Goal: Information Seeking & Learning: Learn about a topic

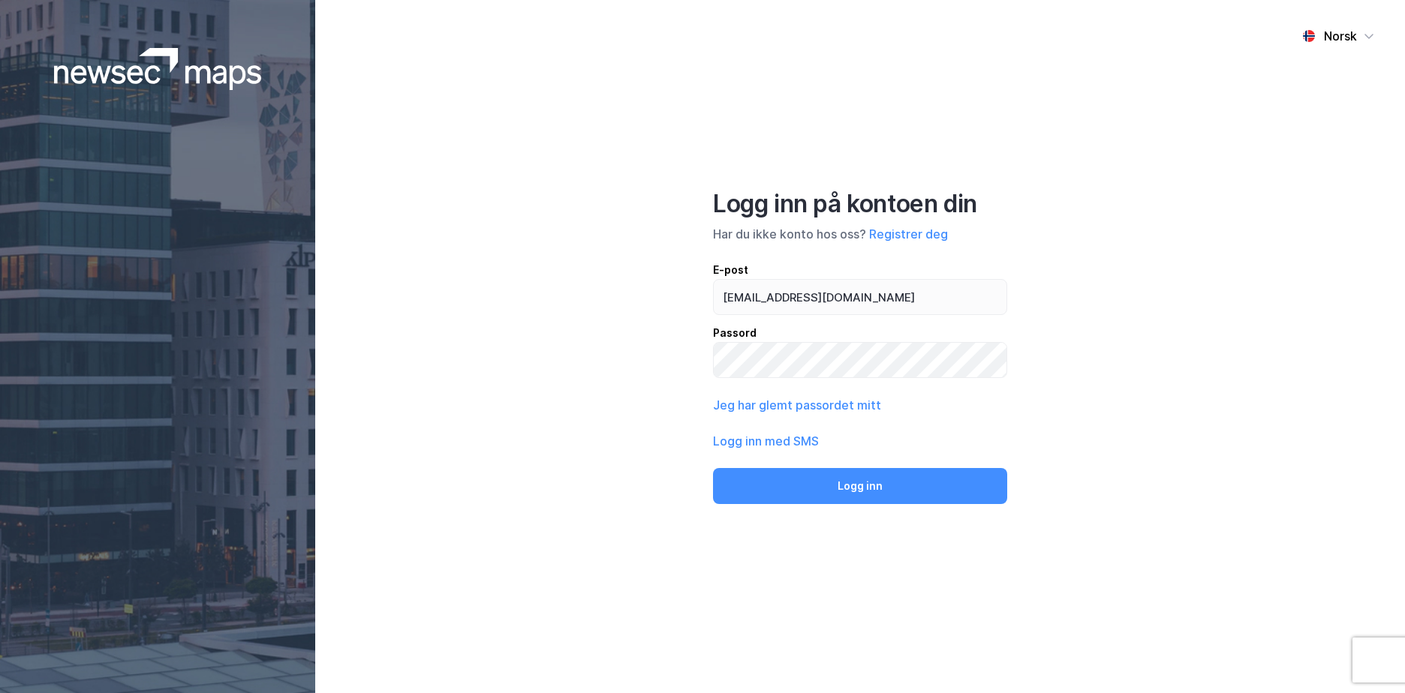
type input "[EMAIL_ADDRESS][DOMAIN_NAME]"
click at [713, 468] on button "Logg inn" at bounding box center [860, 486] width 294 height 36
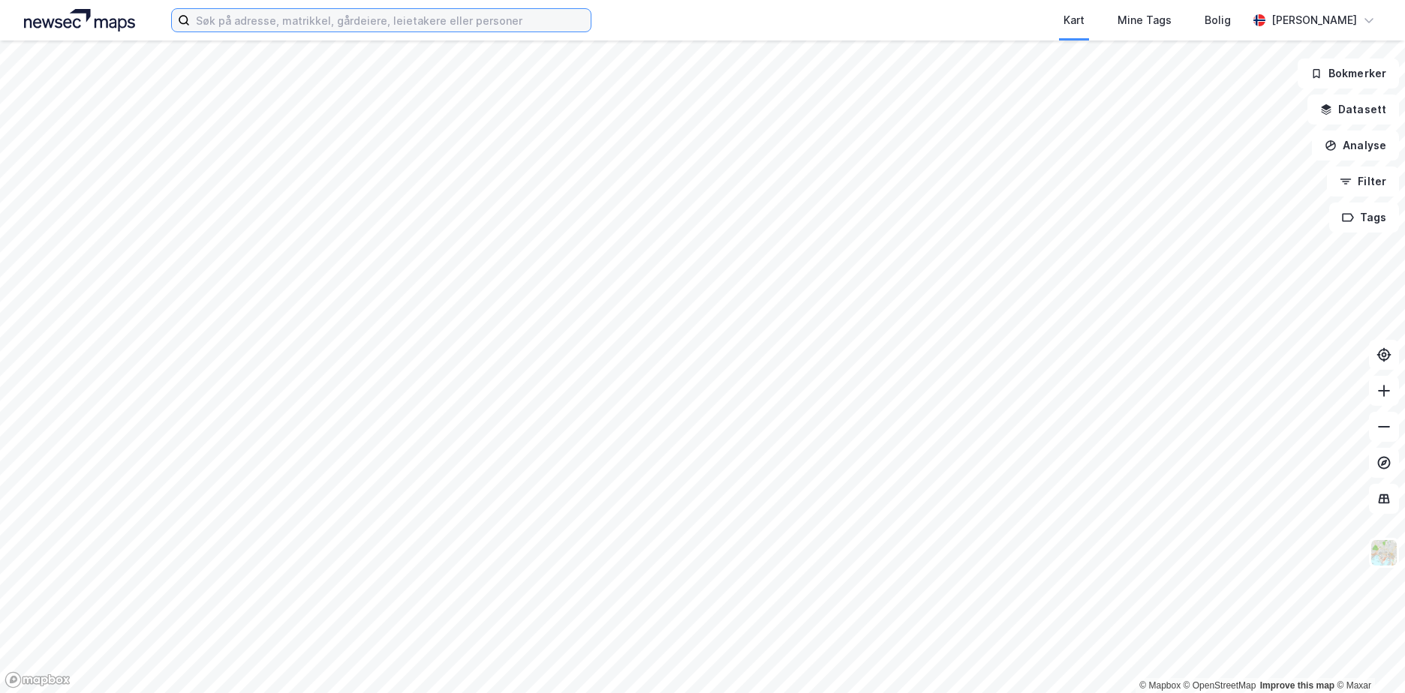
click at [246, 15] on input at bounding box center [390, 20] width 401 height 23
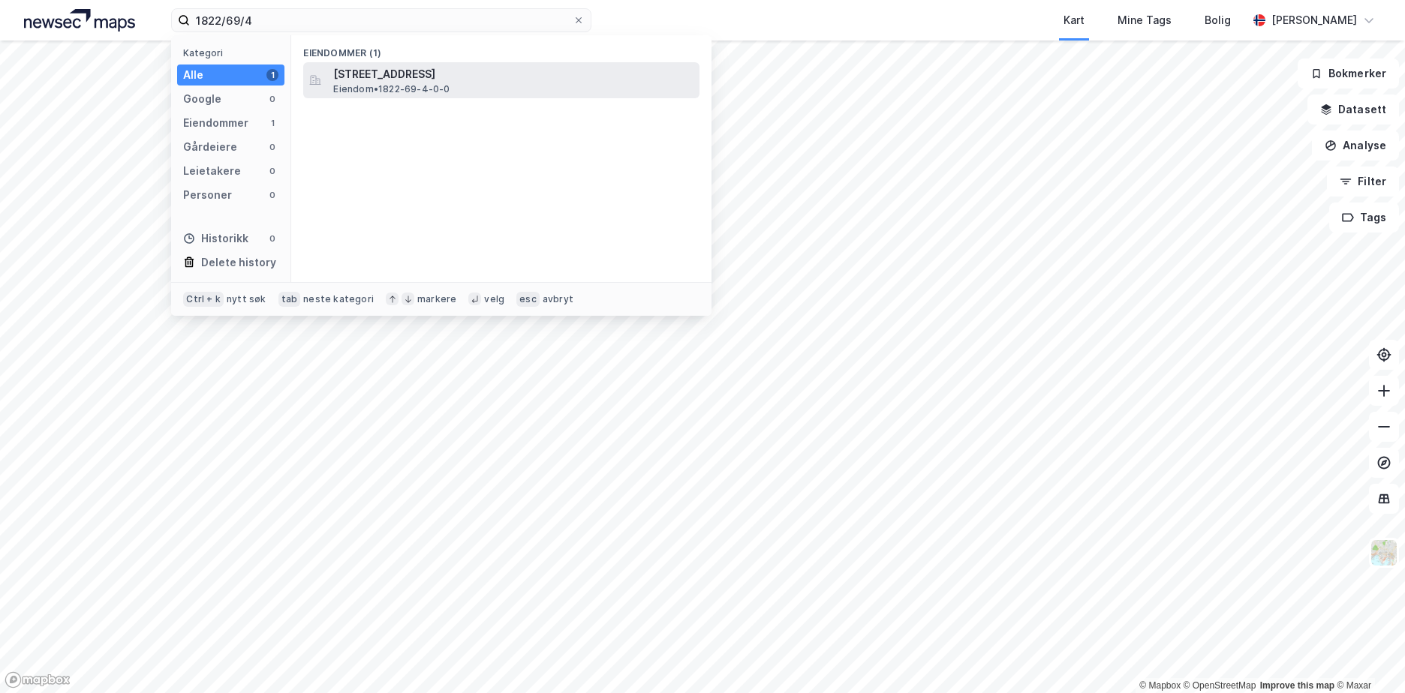
click at [427, 81] on span "[STREET_ADDRESS]" at bounding box center [513, 74] width 360 height 18
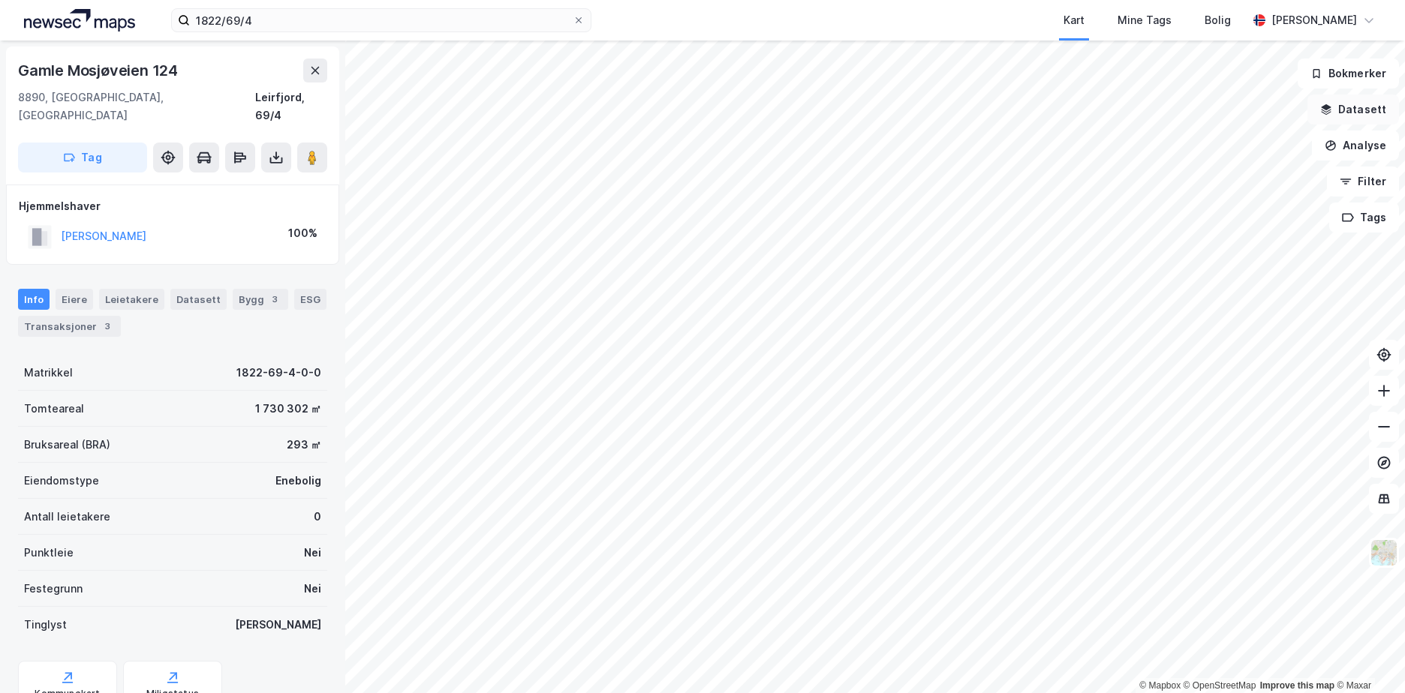
click at [1376, 107] on button "Datasett" at bounding box center [1353, 110] width 92 height 30
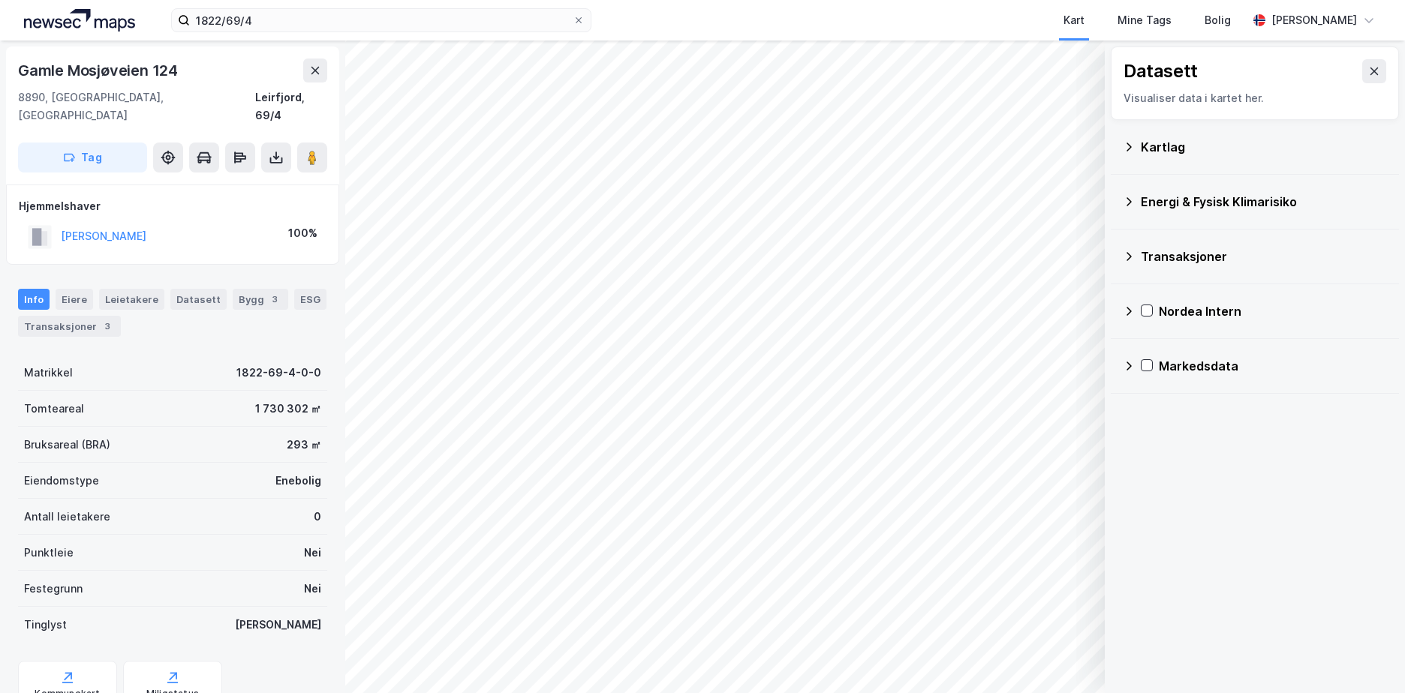
click at [1128, 145] on icon at bounding box center [1129, 147] width 12 height 12
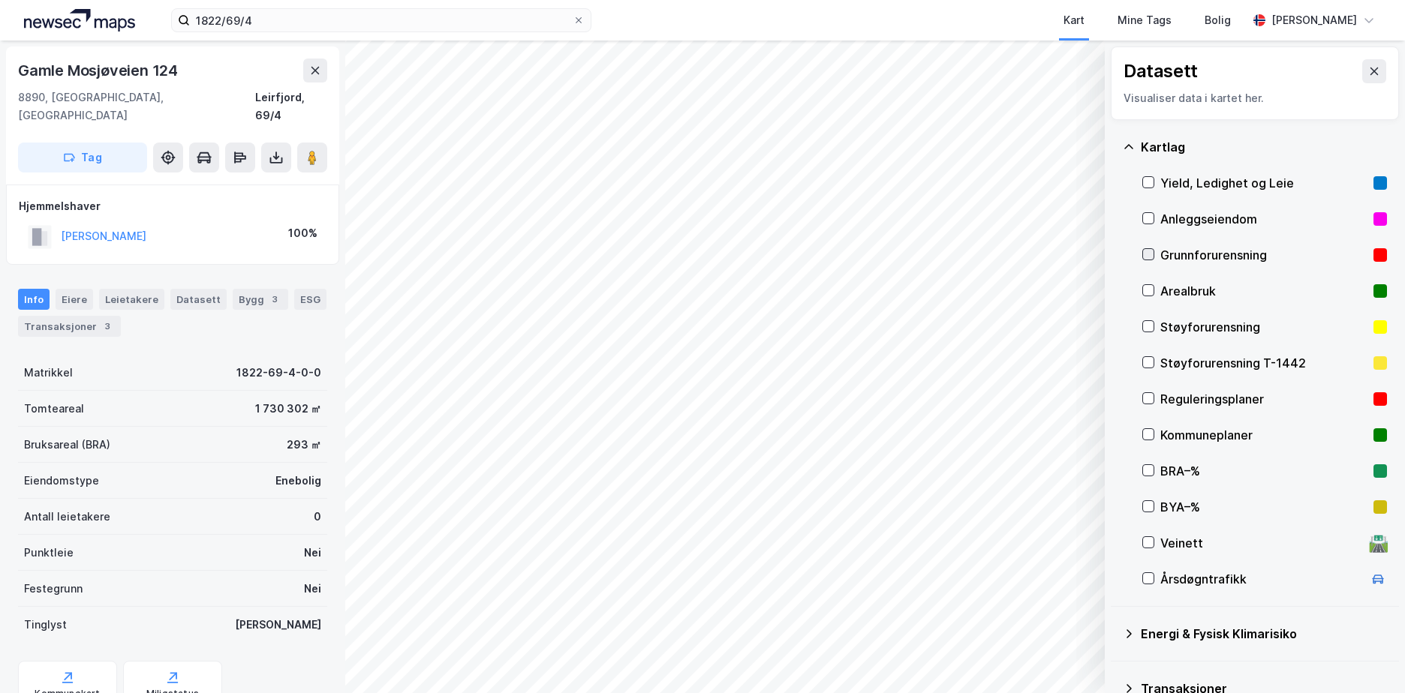
click at [1153, 251] on div at bounding box center [1148, 254] width 12 height 12
click at [1127, 147] on icon at bounding box center [1129, 147] width 12 height 12
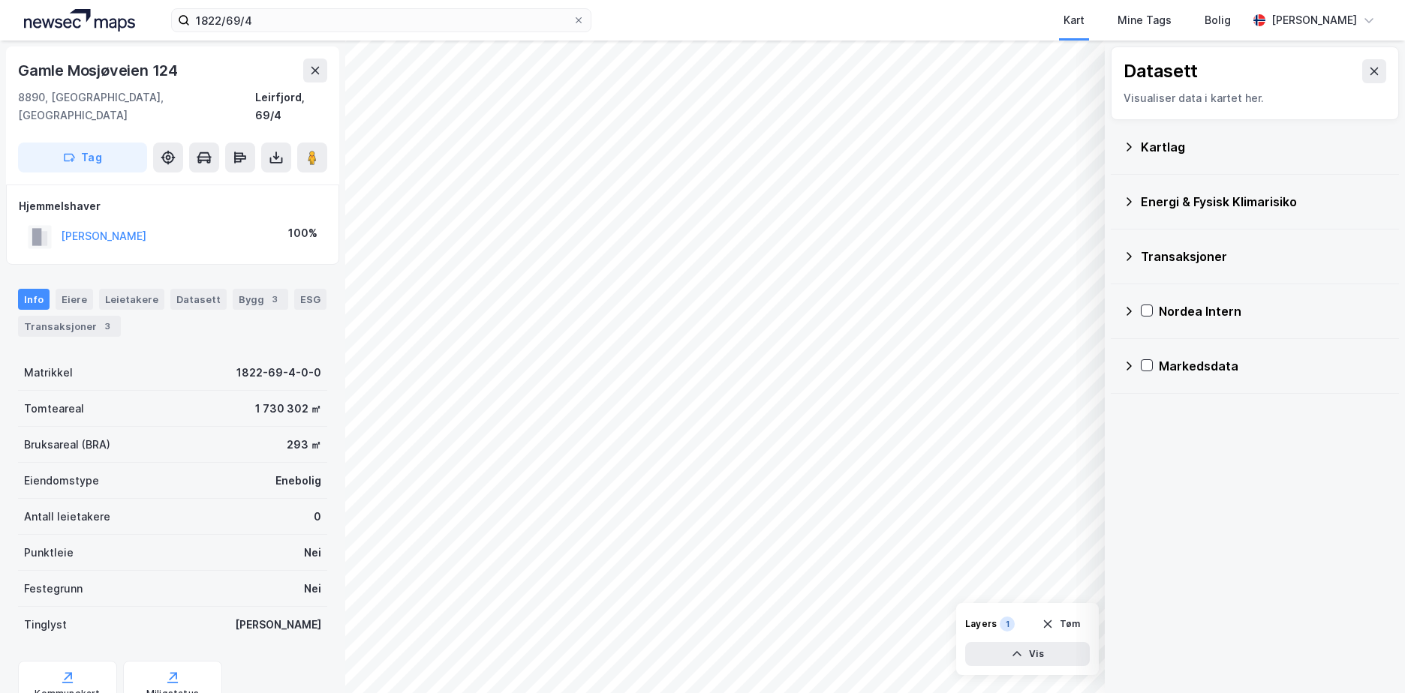
click at [1128, 205] on icon at bounding box center [1128, 201] width 5 height 9
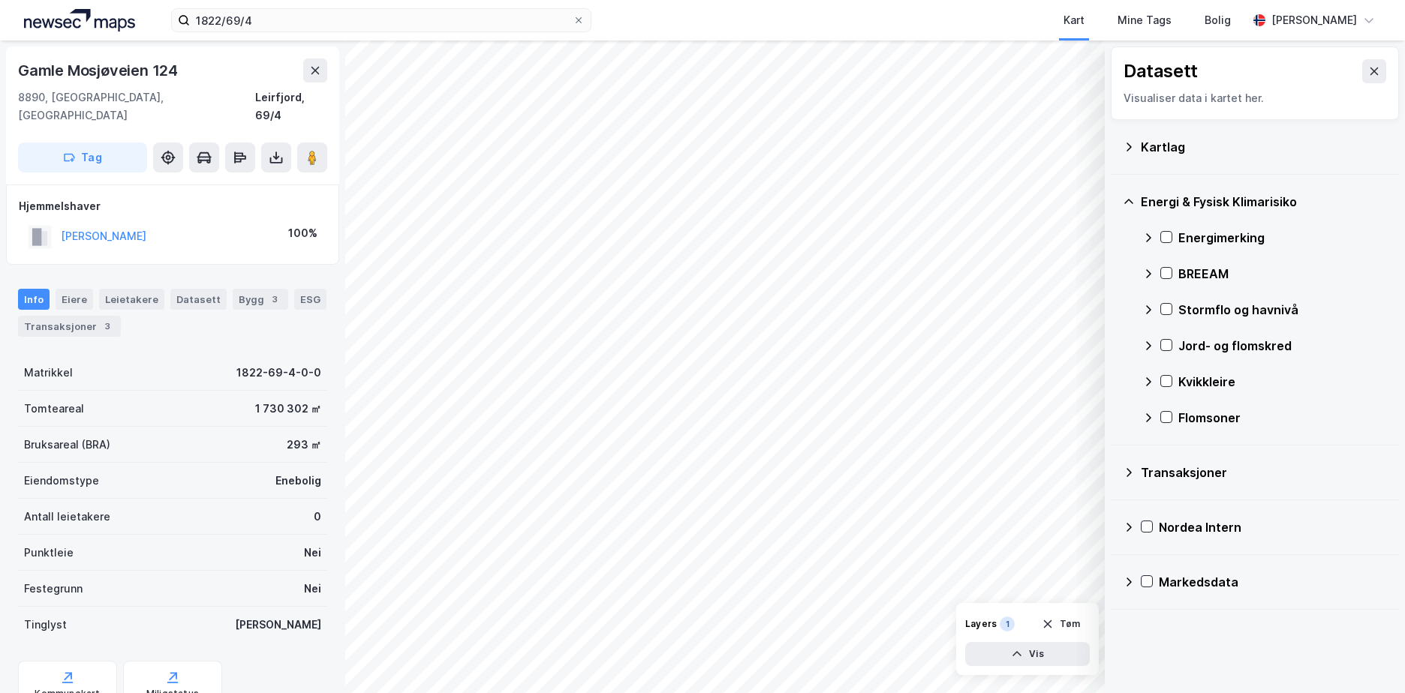
click at [1146, 418] on icon at bounding box center [1148, 418] width 12 height 12
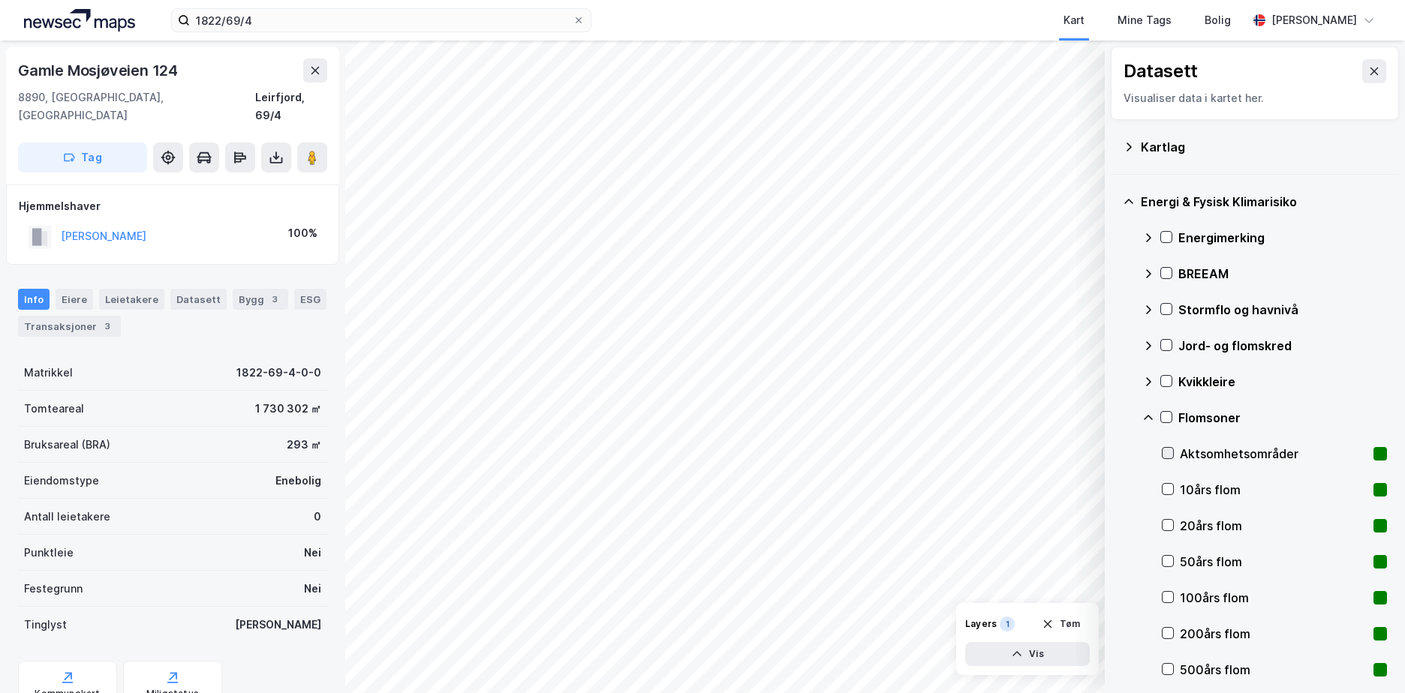
click at [1165, 448] on icon at bounding box center [1167, 453] width 11 height 11
click at [1169, 449] on icon at bounding box center [1167, 453] width 11 height 11
click at [1169, 486] on icon at bounding box center [1167, 489] width 11 height 11
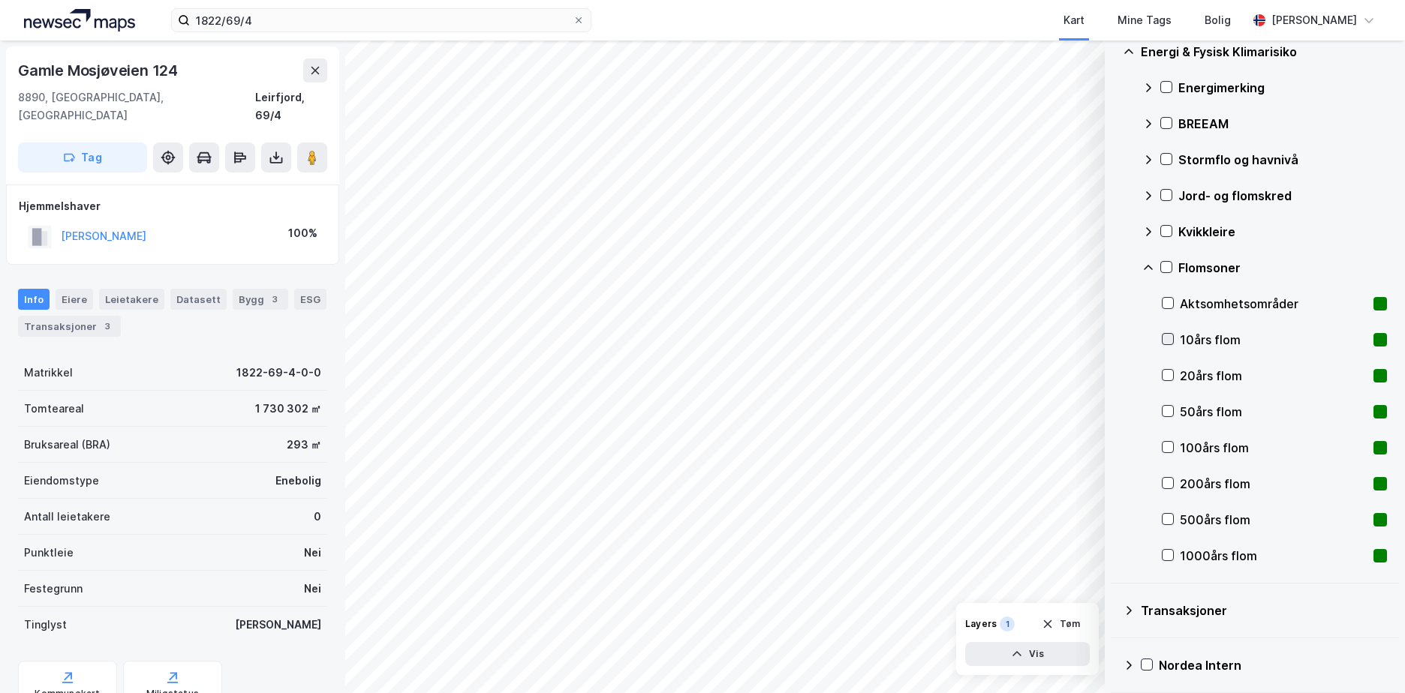
scroll to position [211, 0]
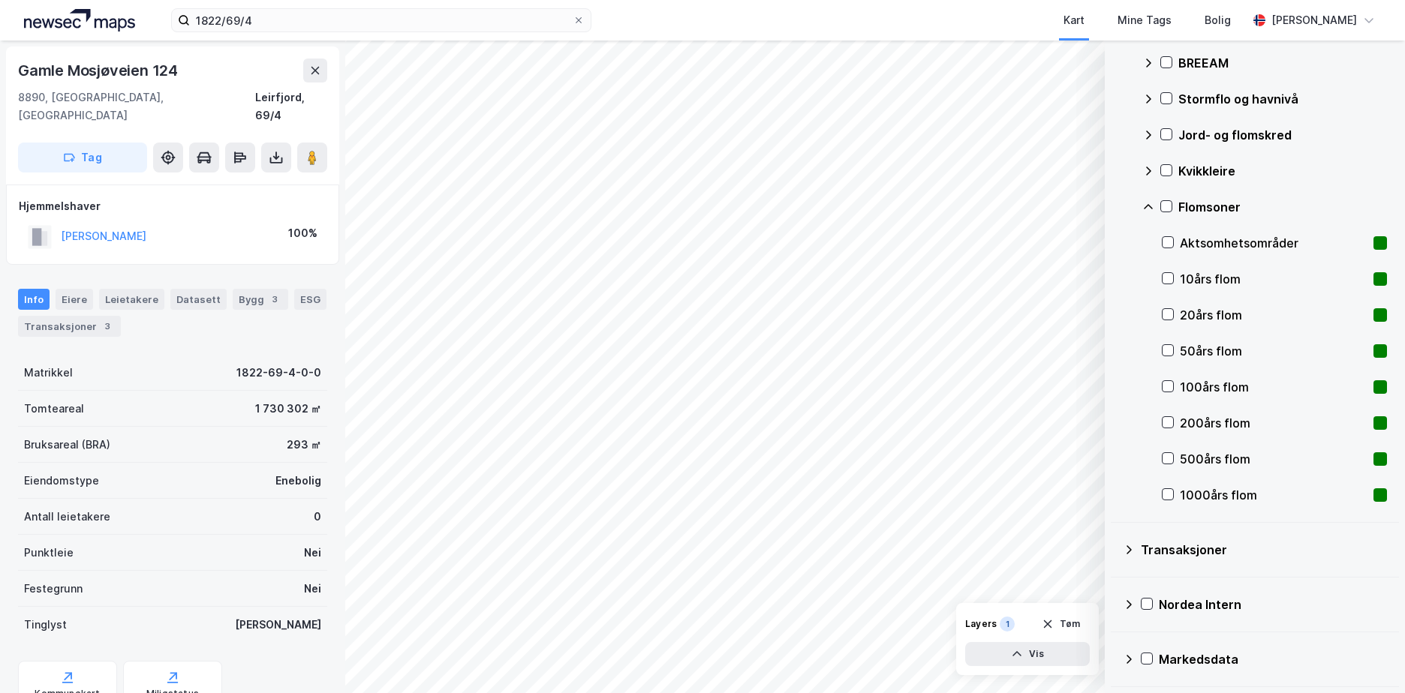
click at [1171, 487] on div "1000års flom" at bounding box center [1274, 495] width 225 height 36
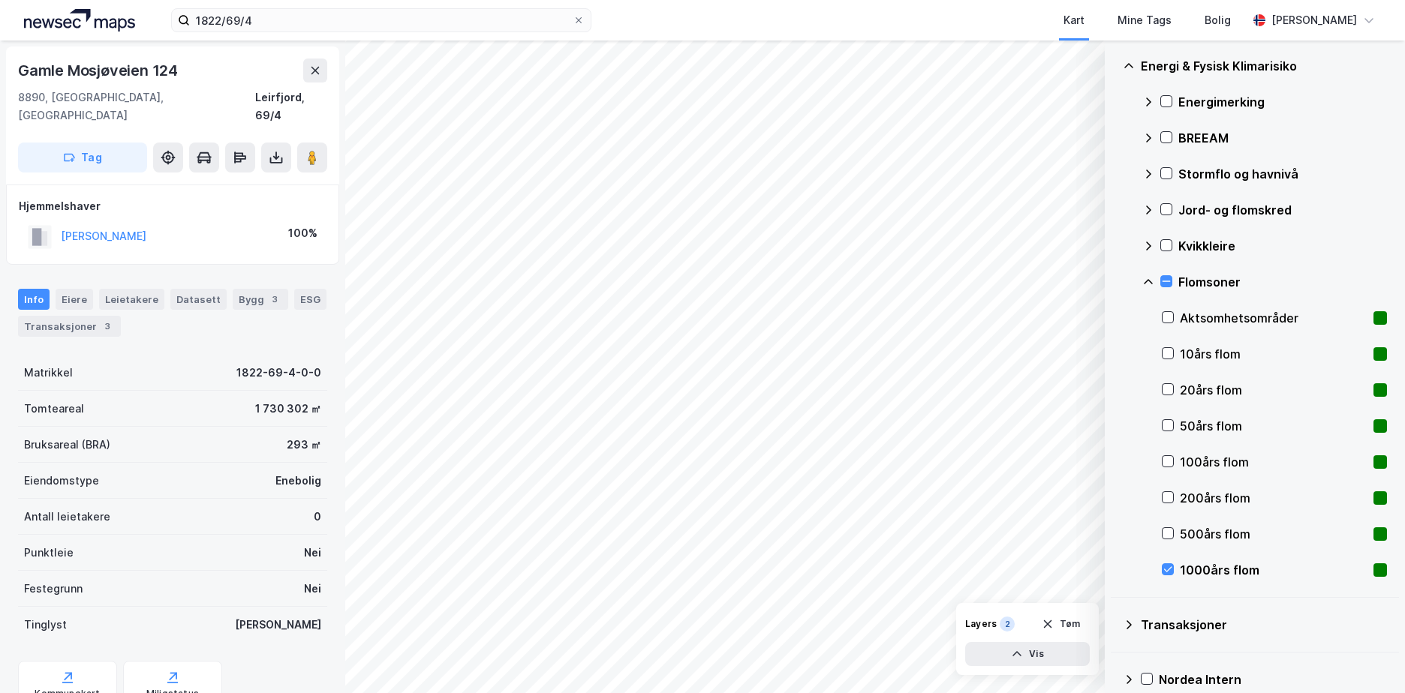
click at [1166, 563] on div "1000års flom" at bounding box center [1274, 570] width 225 height 36
click at [1148, 171] on icon at bounding box center [1148, 174] width 5 height 8
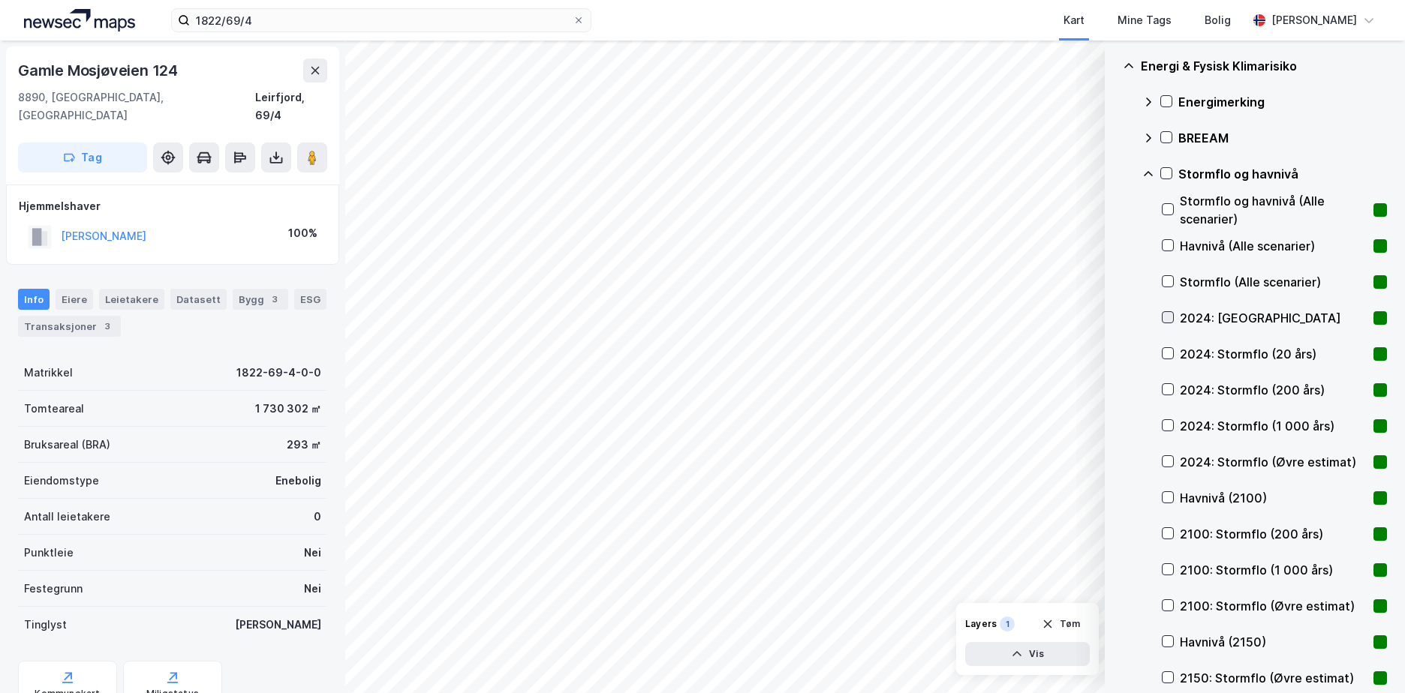
click at [1169, 311] on div at bounding box center [1168, 317] width 12 height 12
click at [1168, 353] on icon at bounding box center [1167, 353] width 11 height 11
click at [1168, 350] on icon at bounding box center [1167, 353] width 11 height 11
click at [1164, 203] on div "Stormflo og havnivå (Alle scenarier)" at bounding box center [1274, 210] width 225 height 36
click at [1165, 242] on icon at bounding box center [1167, 245] width 11 height 11
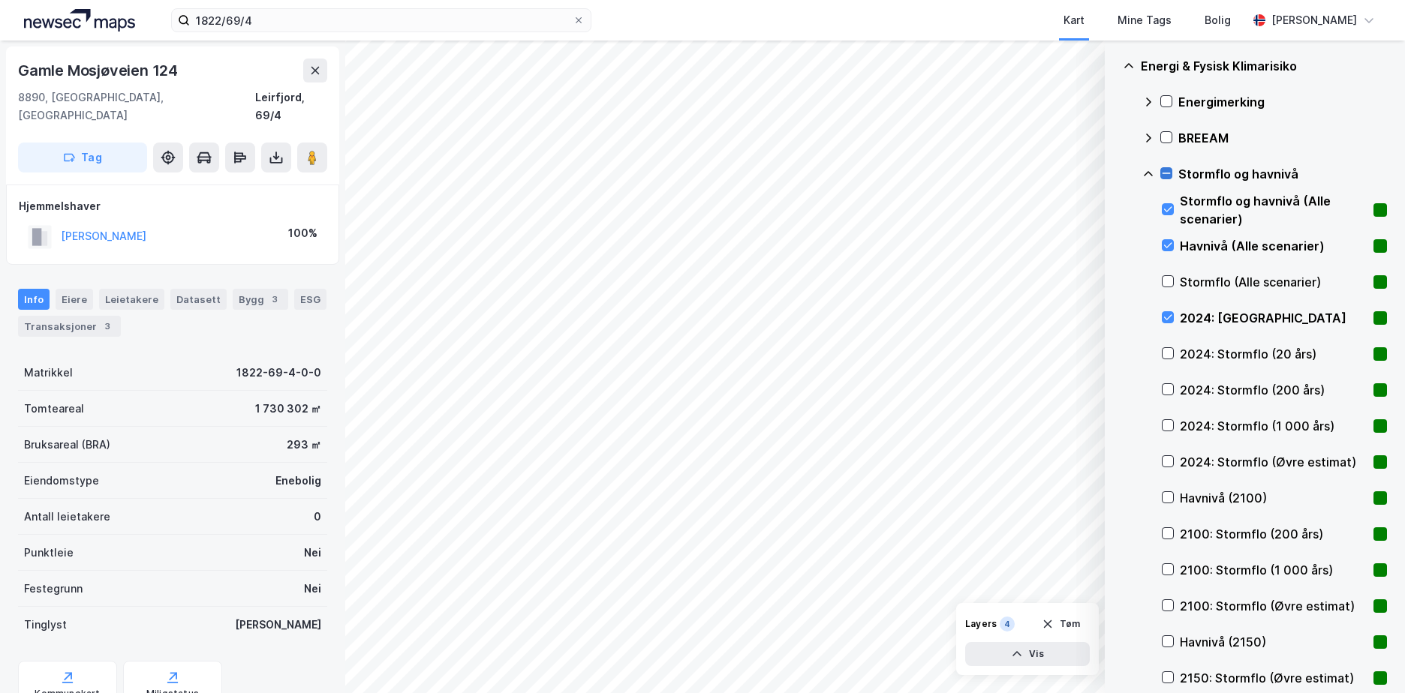
click at [1164, 173] on icon at bounding box center [1166, 173] width 8 height 1
click at [1146, 172] on icon at bounding box center [1148, 174] width 12 height 12
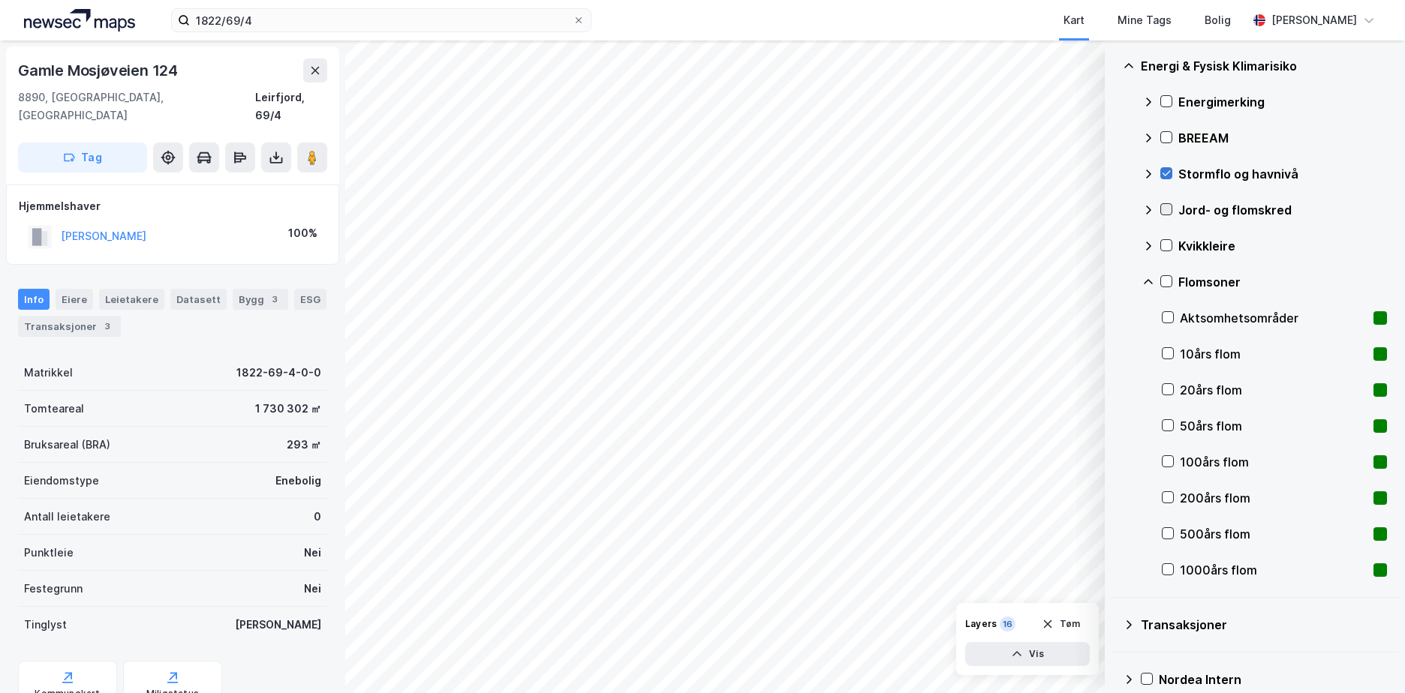
click at [1165, 207] on icon at bounding box center [1166, 209] width 11 height 11
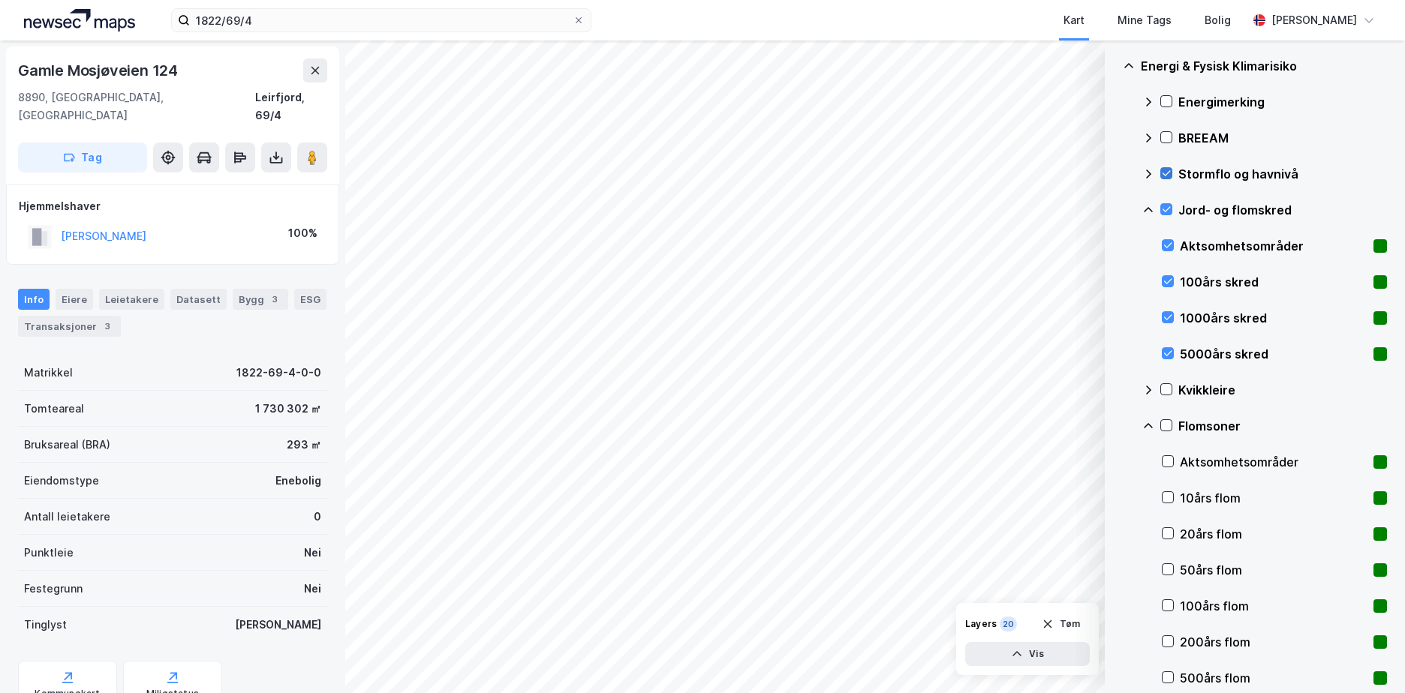
click at [1150, 207] on icon at bounding box center [1148, 210] width 12 height 12
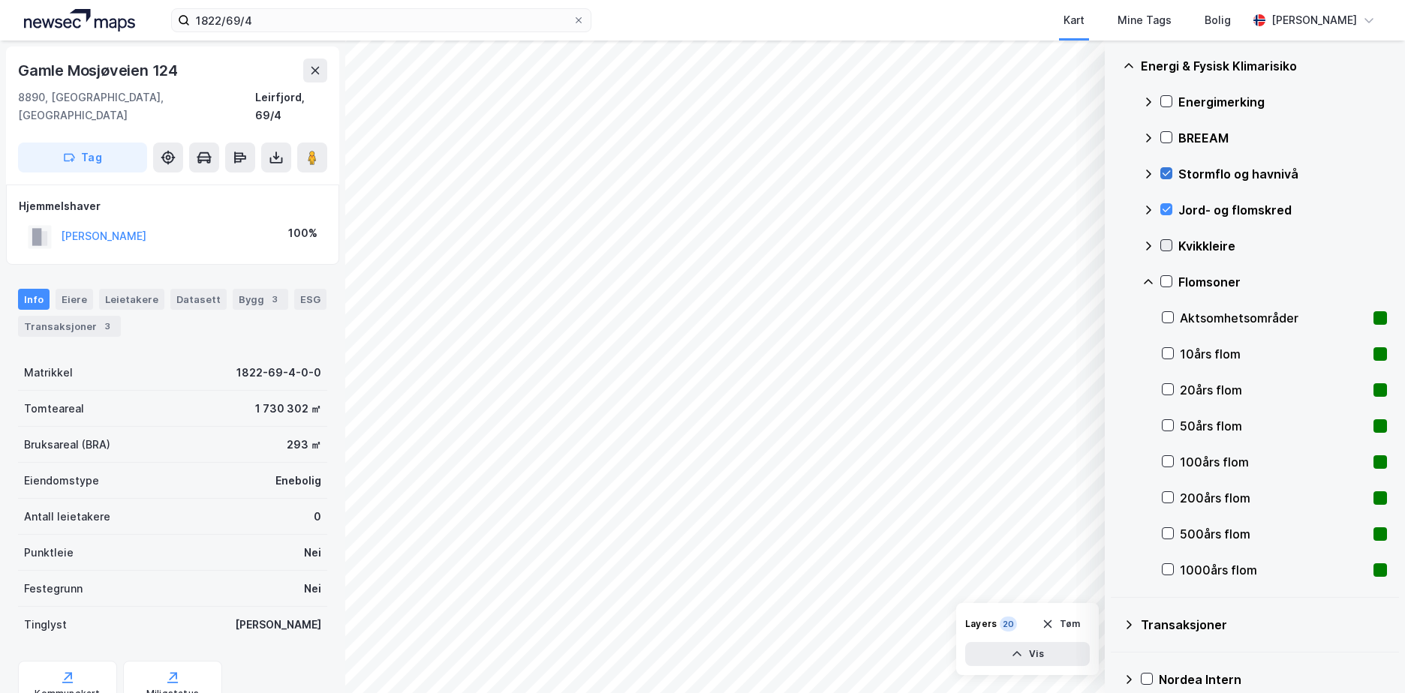
click at [1164, 243] on icon at bounding box center [1166, 245] width 11 height 11
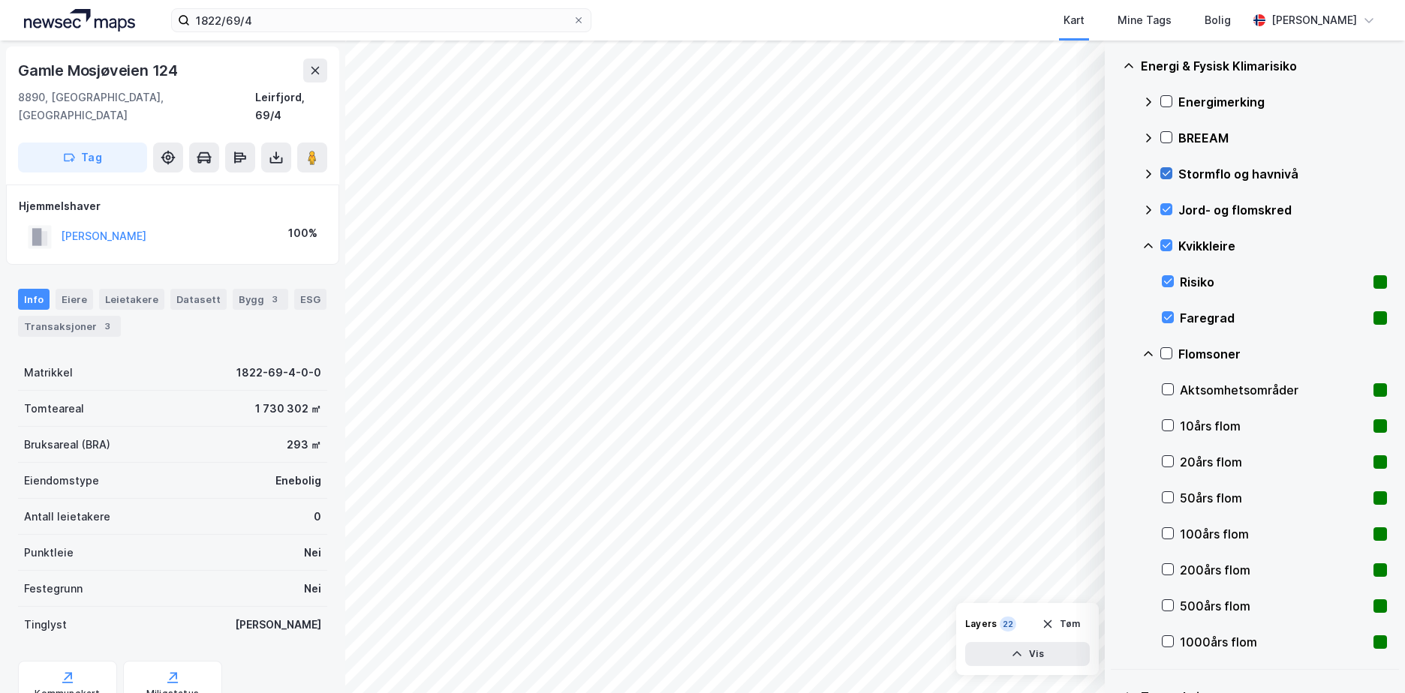
click at [1147, 242] on icon at bounding box center [1148, 246] width 12 height 12
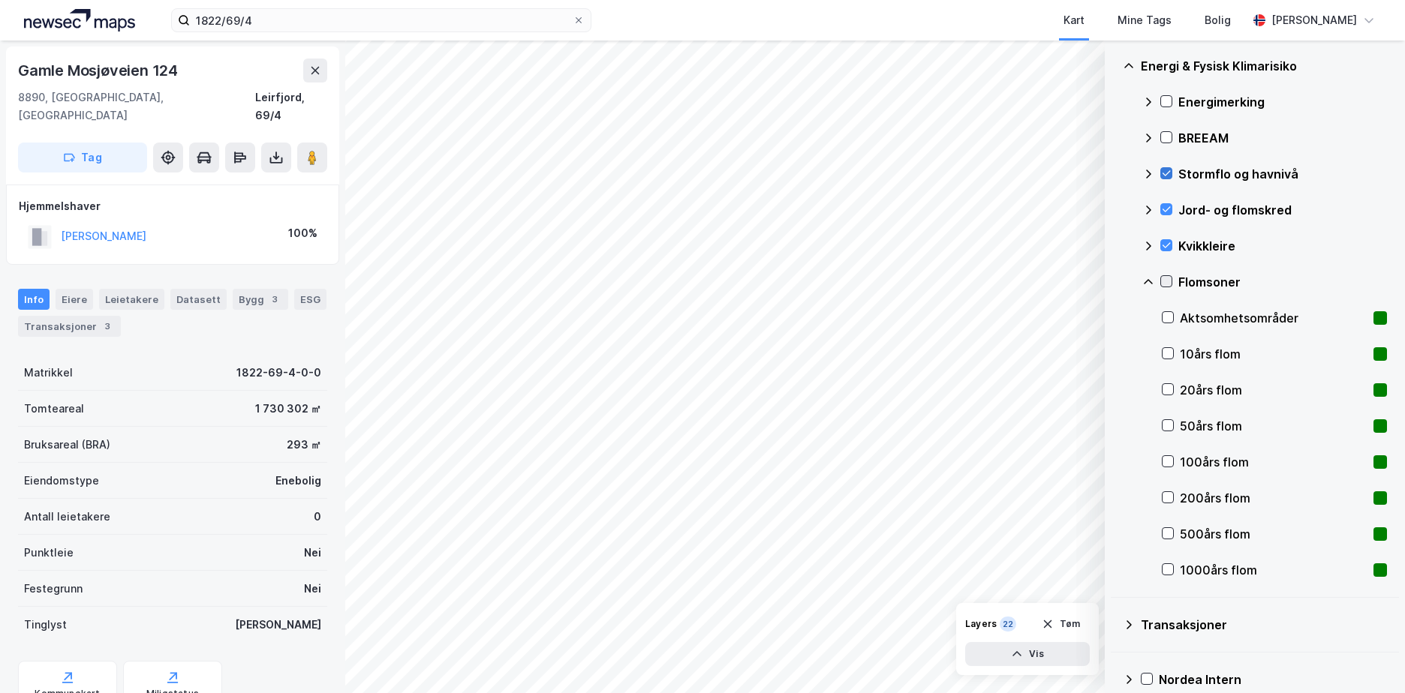
click at [1168, 281] on icon at bounding box center [1166, 281] width 8 height 5
click at [1146, 279] on icon at bounding box center [1148, 282] width 12 height 12
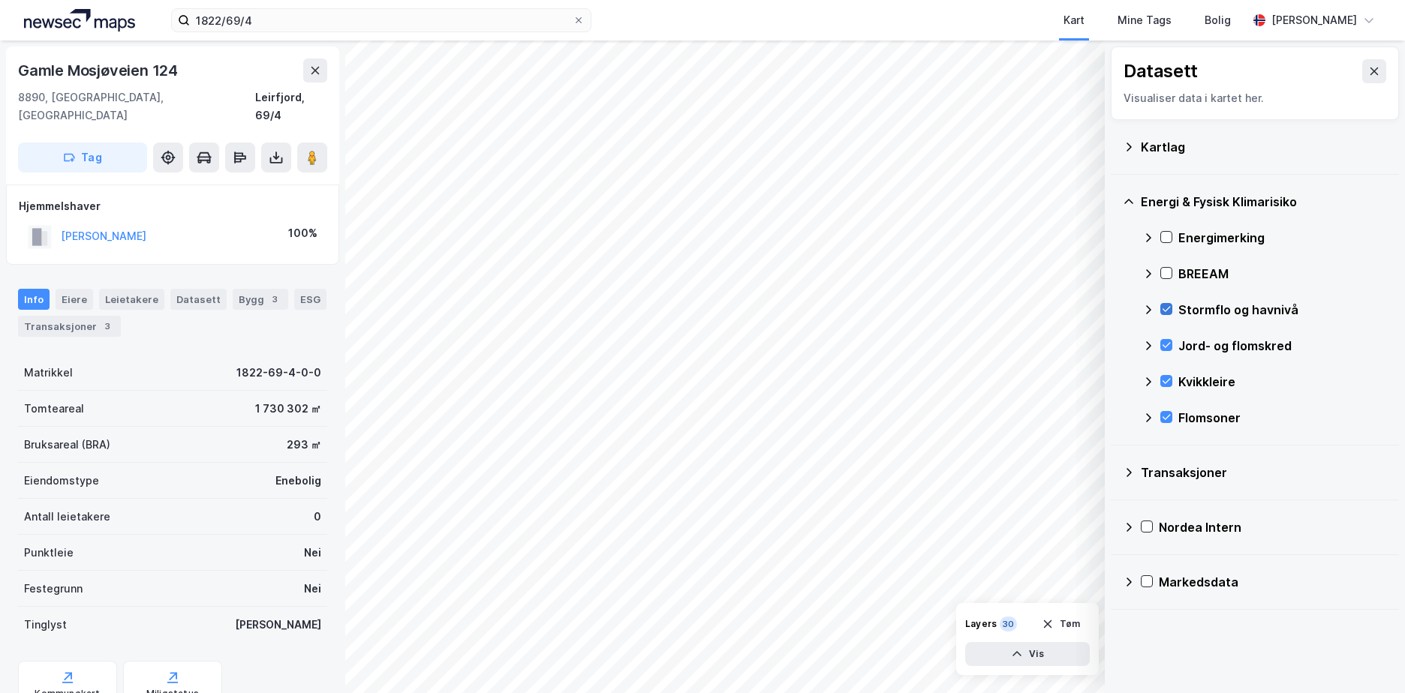
scroll to position [0, 0]
click at [1168, 238] on icon at bounding box center [1166, 237] width 8 height 5
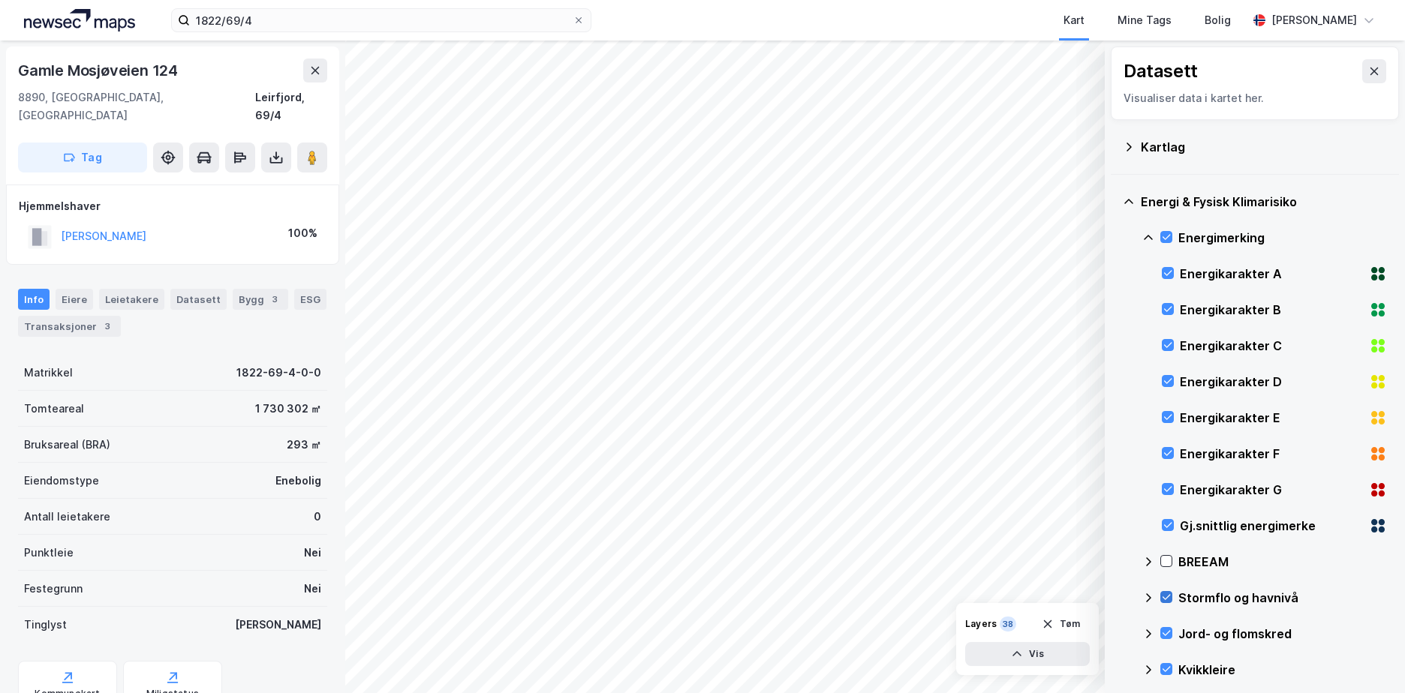
click at [1150, 237] on icon at bounding box center [1148, 237] width 9 height 5
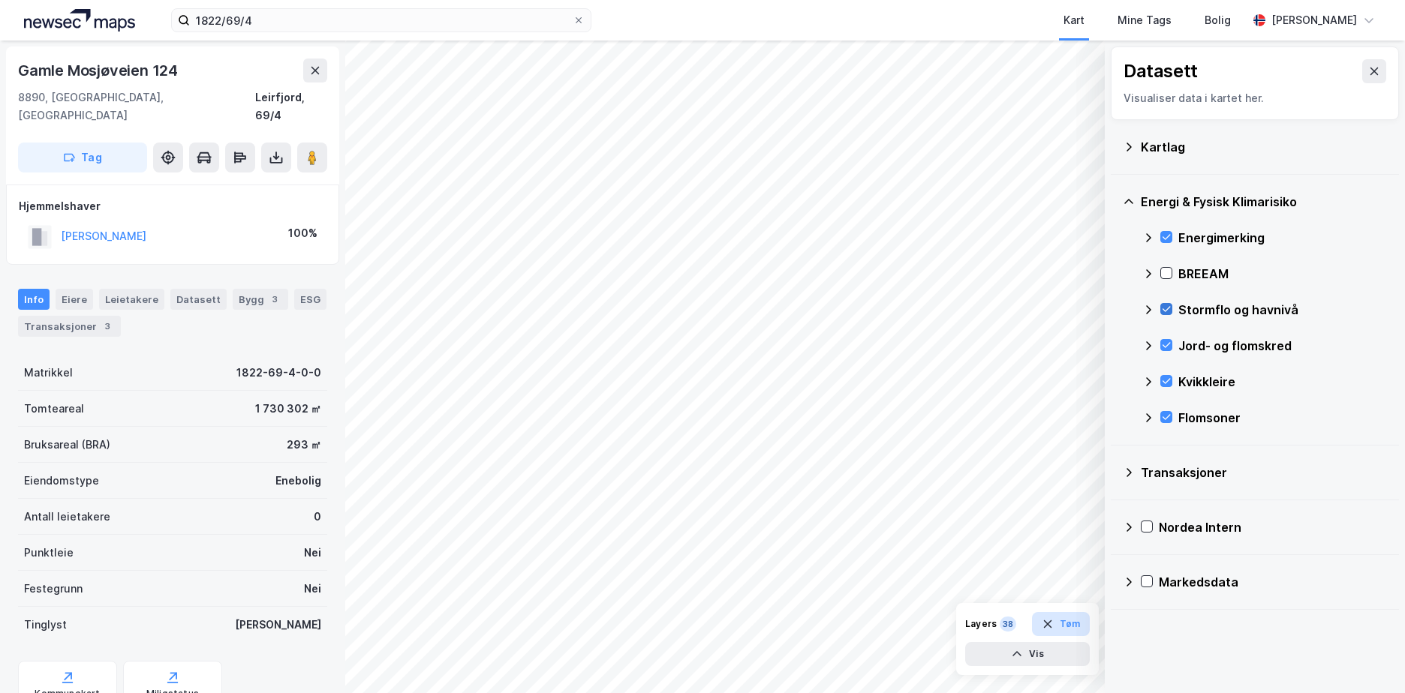
click at [1071, 624] on button "Tøm" at bounding box center [1061, 624] width 58 height 24
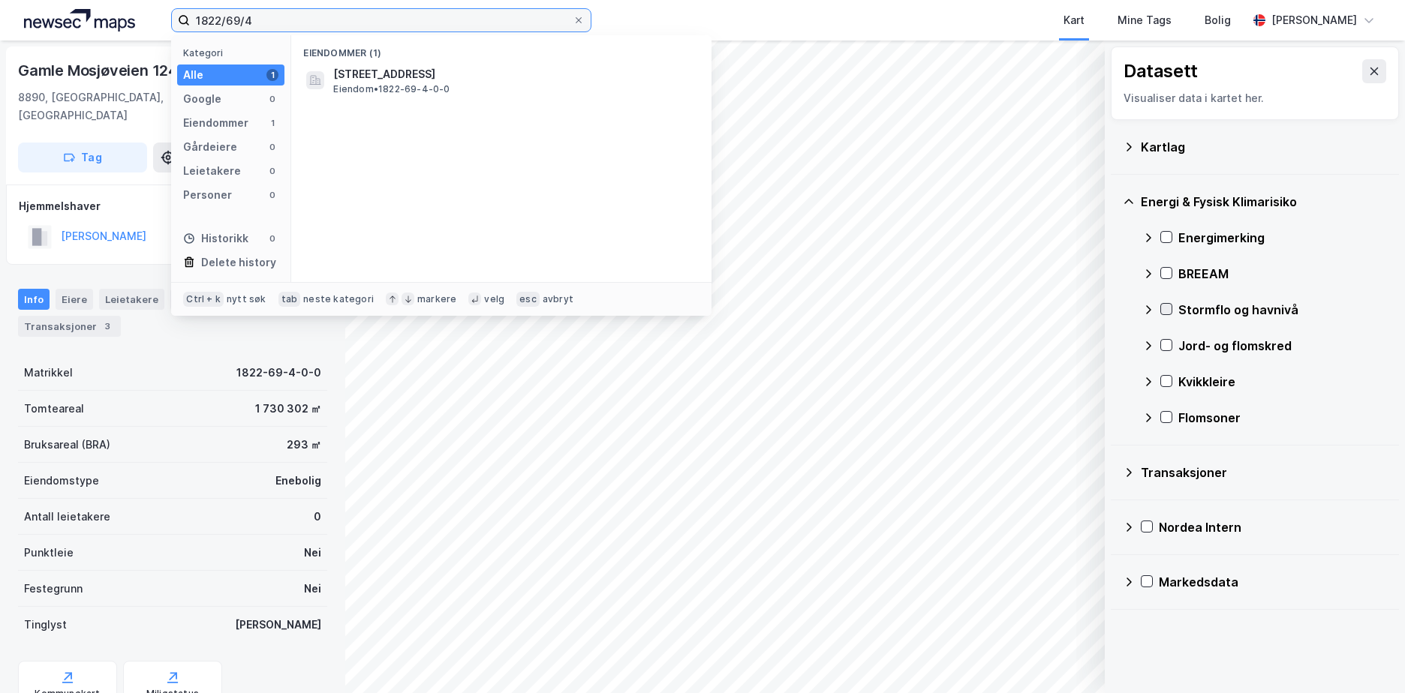
drag, startPoint x: 312, startPoint y: 13, endPoint x: 175, endPoint y: 9, distance: 137.4
click at [175, 9] on label "1822/69/4" at bounding box center [381, 20] width 420 height 24
click at [264, 20] on input "1822/69/4" at bounding box center [381, 20] width 383 height 23
drag, startPoint x: 264, startPoint y: 20, endPoint x: 141, endPoint y: 18, distance: 123.1
click at [141, 18] on div "1822/69/4 Kategori Alle 1 Google 0 Eiendommer 1 Gårdeiere 0 Leietakere 0 Person…" at bounding box center [702, 20] width 1405 height 41
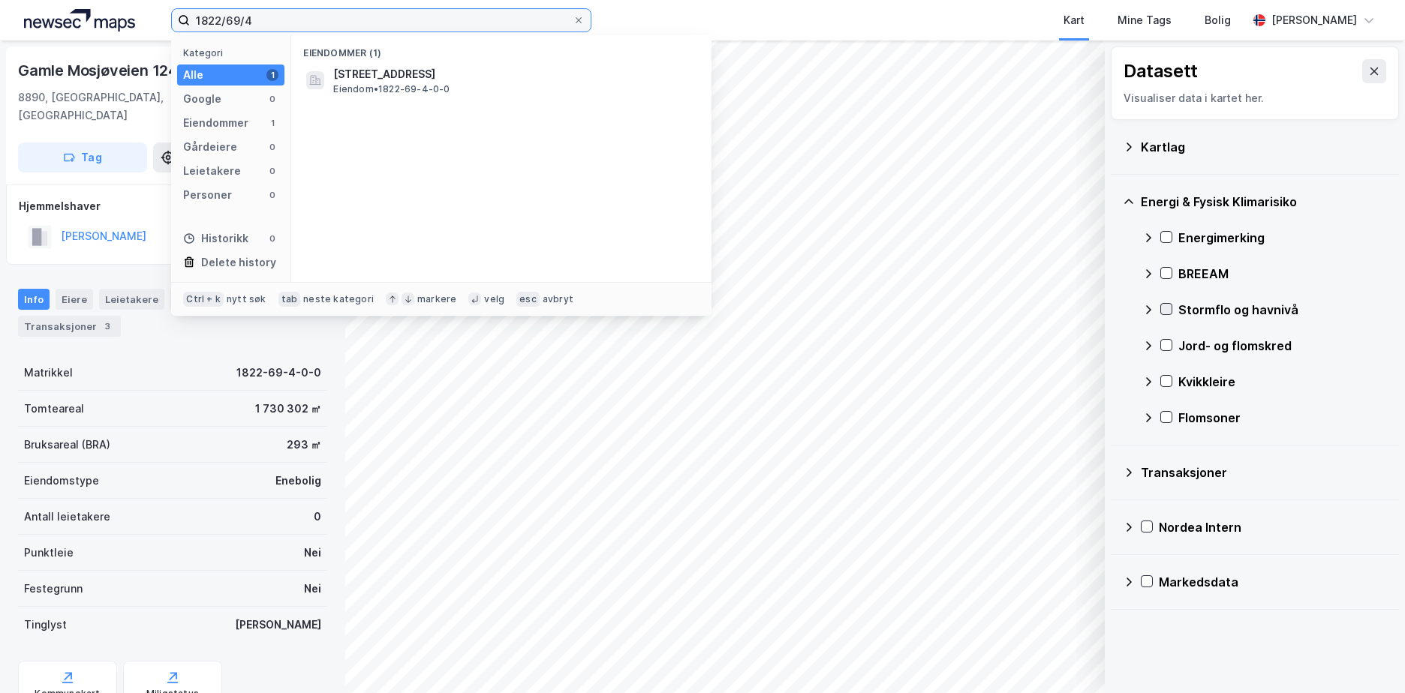
paste input "3118-162/1/0/0"
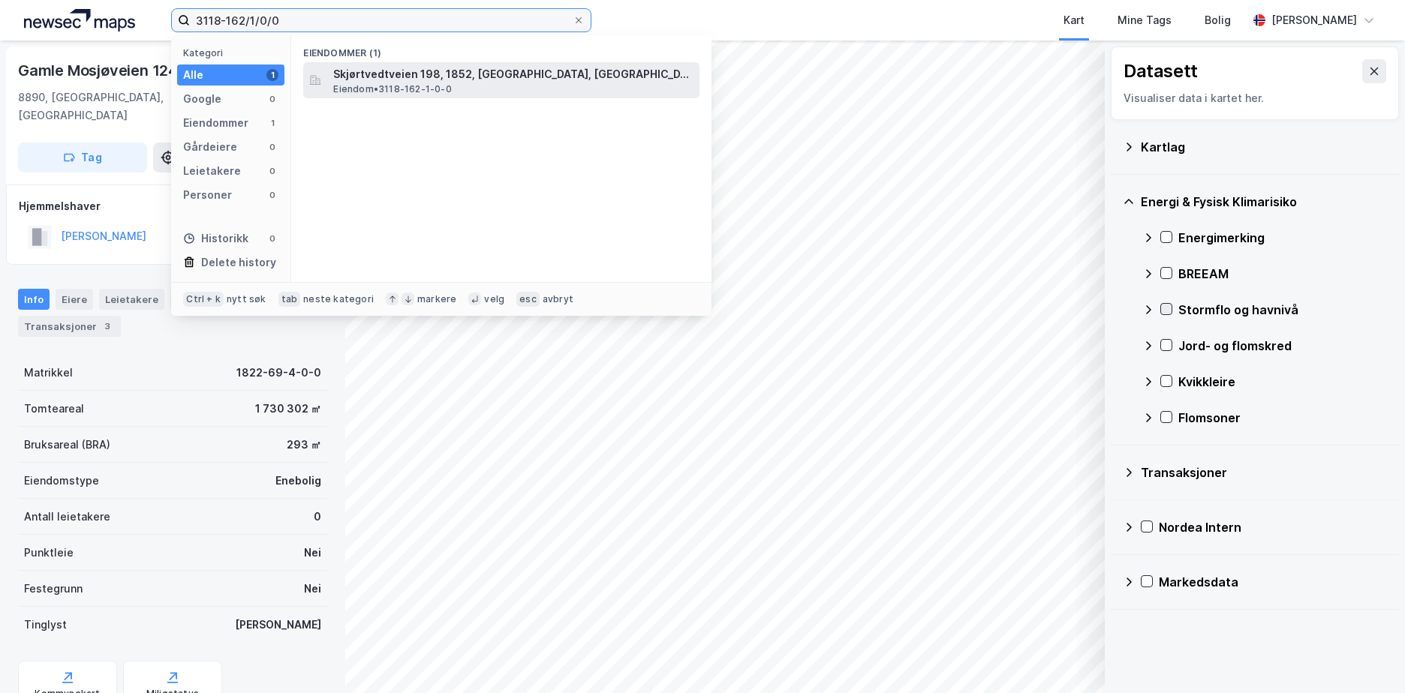
type input "3118-162/1/0/0"
click at [391, 86] on span "Eiendom • 3118-162-1-0-0" at bounding box center [392, 89] width 118 height 12
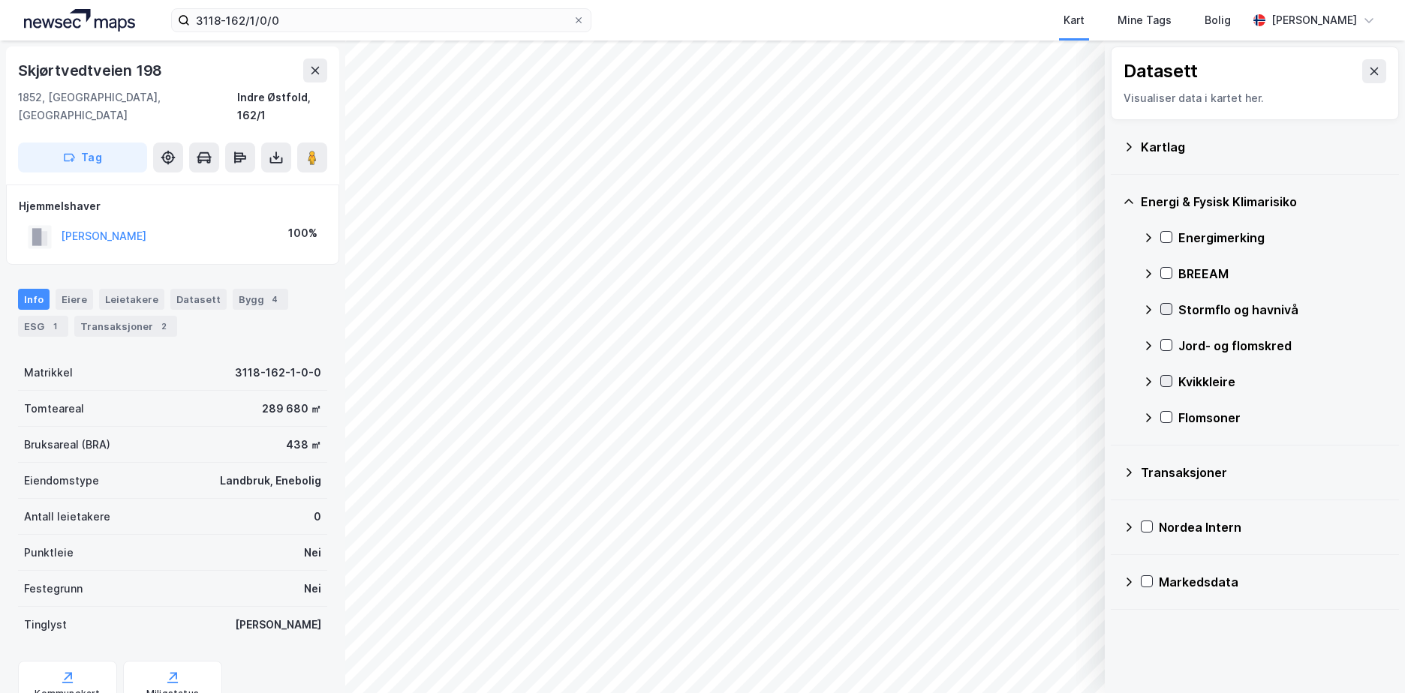
click at [1168, 382] on icon at bounding box center [1166, 381] width 8 height 5
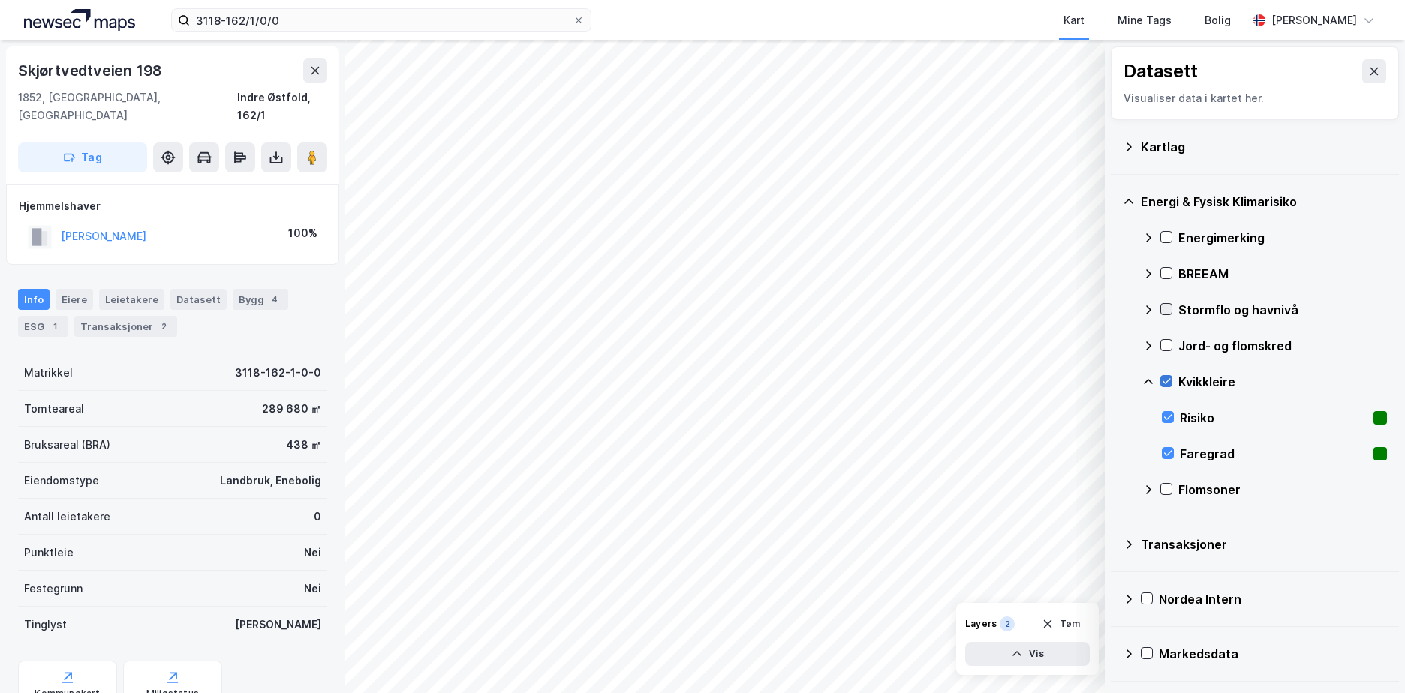
click at [1168, 382] on icon at bounding box center [1166, 381] width 8 height 5
click at [1165, 346] on icon at bounding box center [1166, 345] width 11 height 11
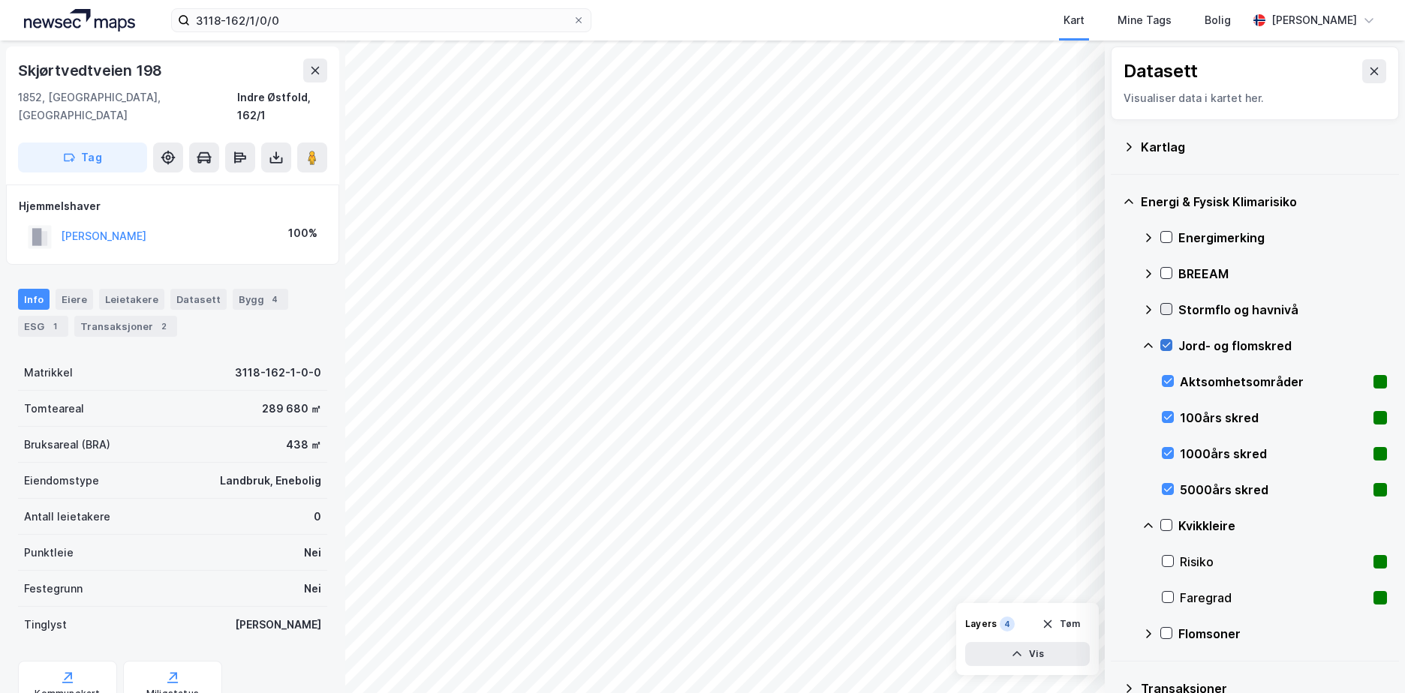
click at [1165, 346] on icon at bounding box center [1166, 345] width 11 height 11
click at [1165, 634] on icon at bounding box center [1166, 633] width 11 height 11
click at [1150, 634] on icon at bounding box center [1148, 634] width 12 height 12
click at [1166, 633] on icon at bounding box center [1166, 633] width 11 height 11
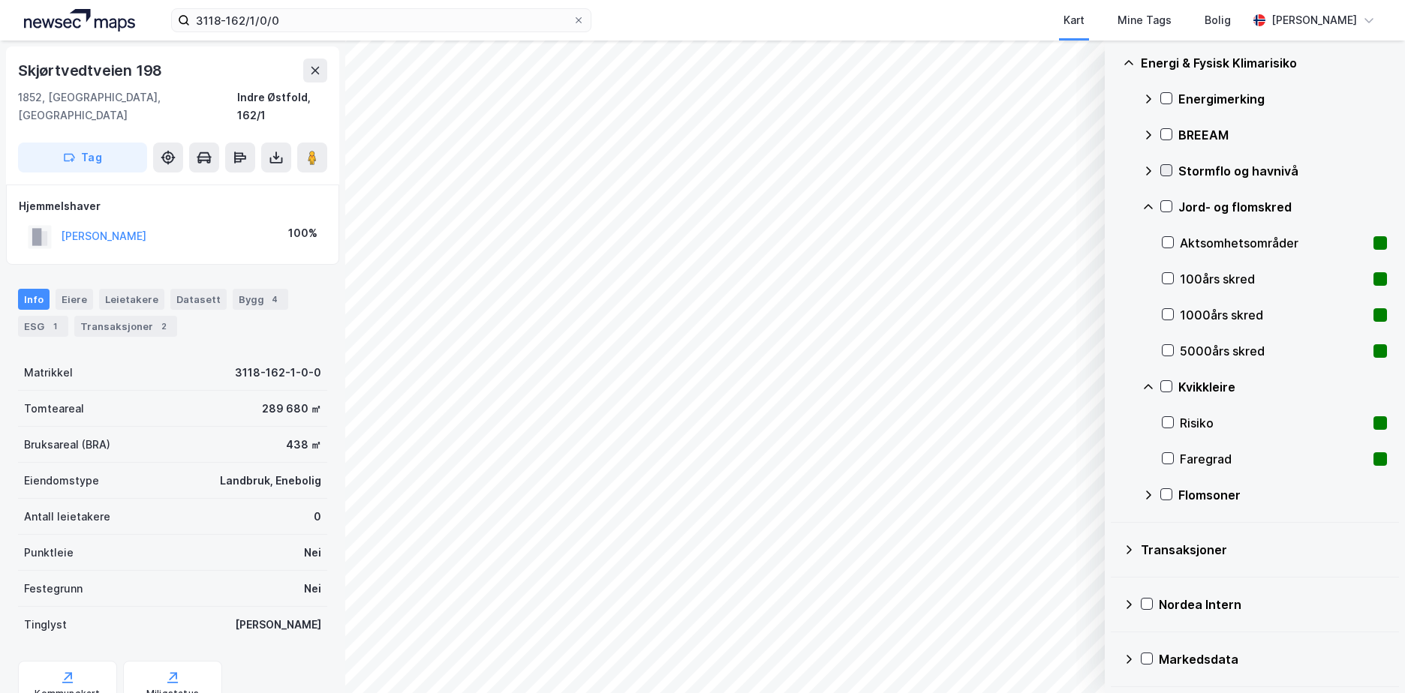
drag, startPoint x: 1147, startPoint y: 493, endPoint x: 1152, endPoint y: 520, distance: 27.4
click at [1147, 493] on icon at bounding box center [1148, 495] width 12 height 12
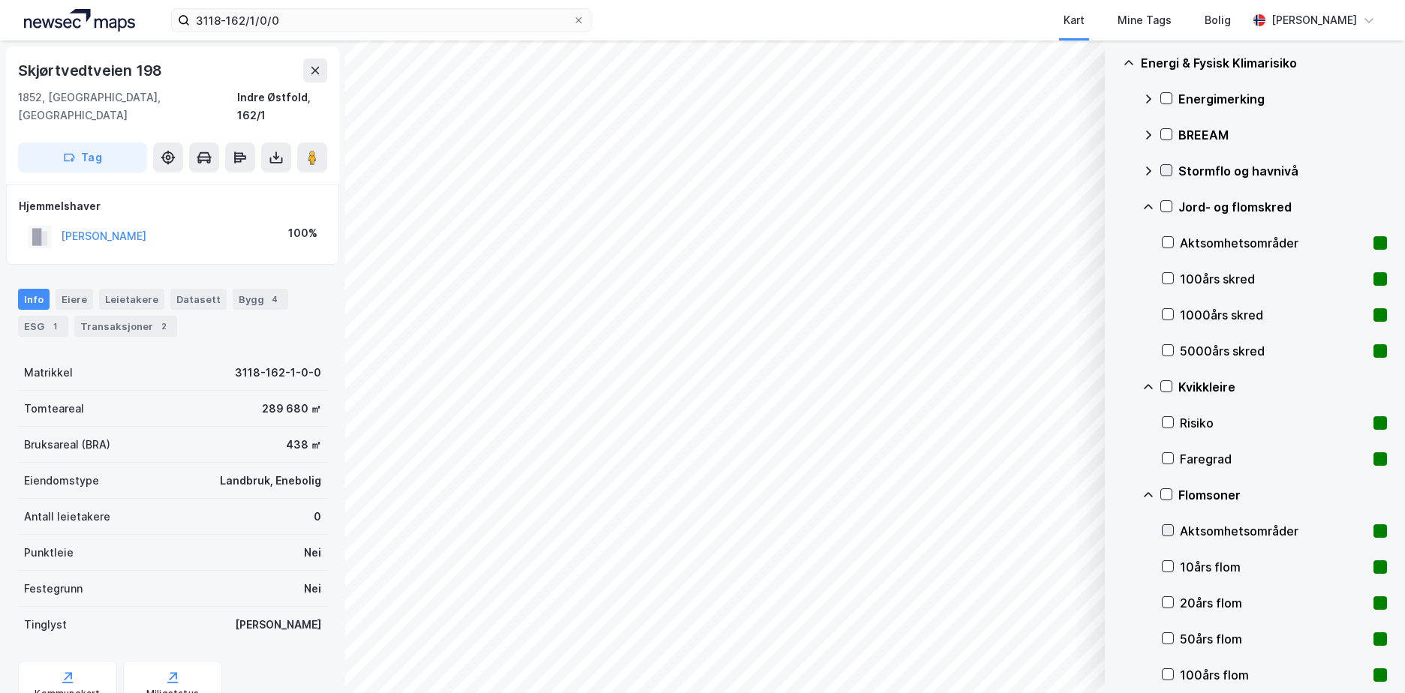
click at [1165, 527] on icon at bounding box center [1167, 530] width 11 height 11
click at [1148, 494] on icon at bounding box center [1148, 495] width 12 height 12
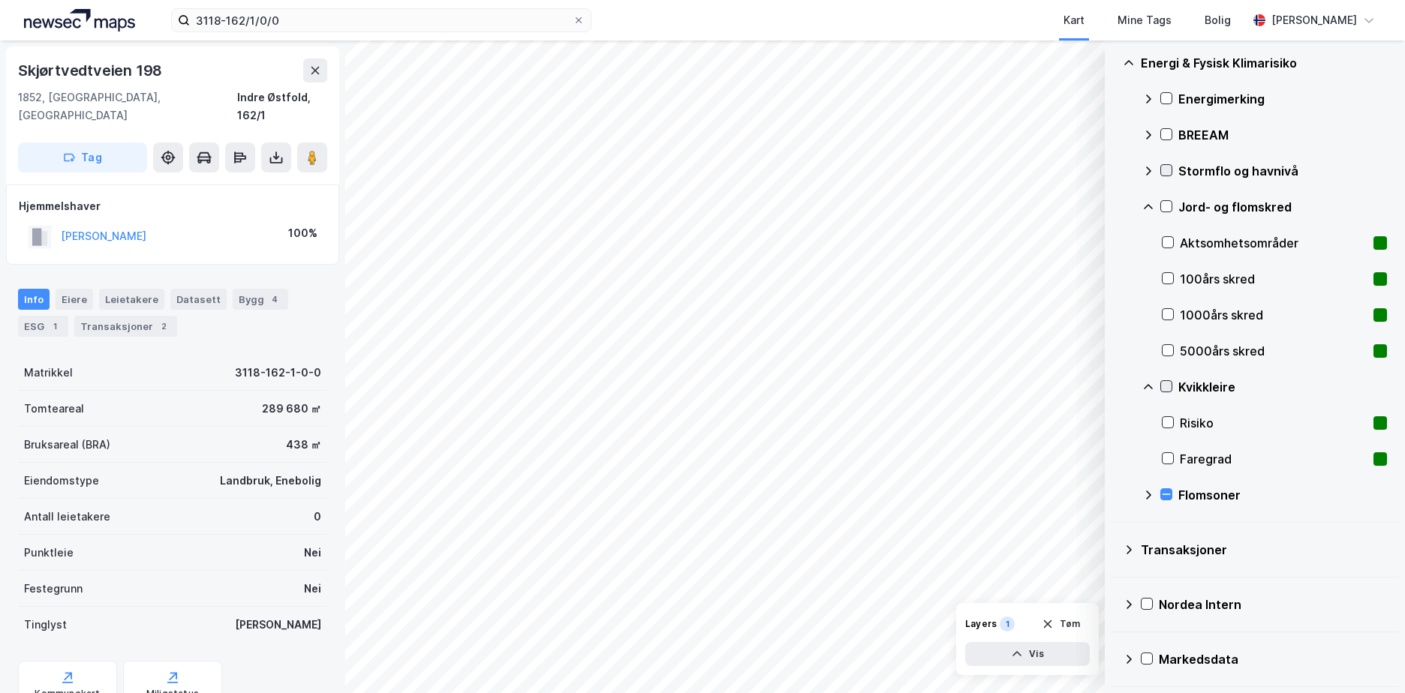
click at [1168, 386] on icon at bounding box center [1166, 386] width 8 height 5
click at [1152, 381] on icon at bounding box center [1148, 387] width 12 height 12
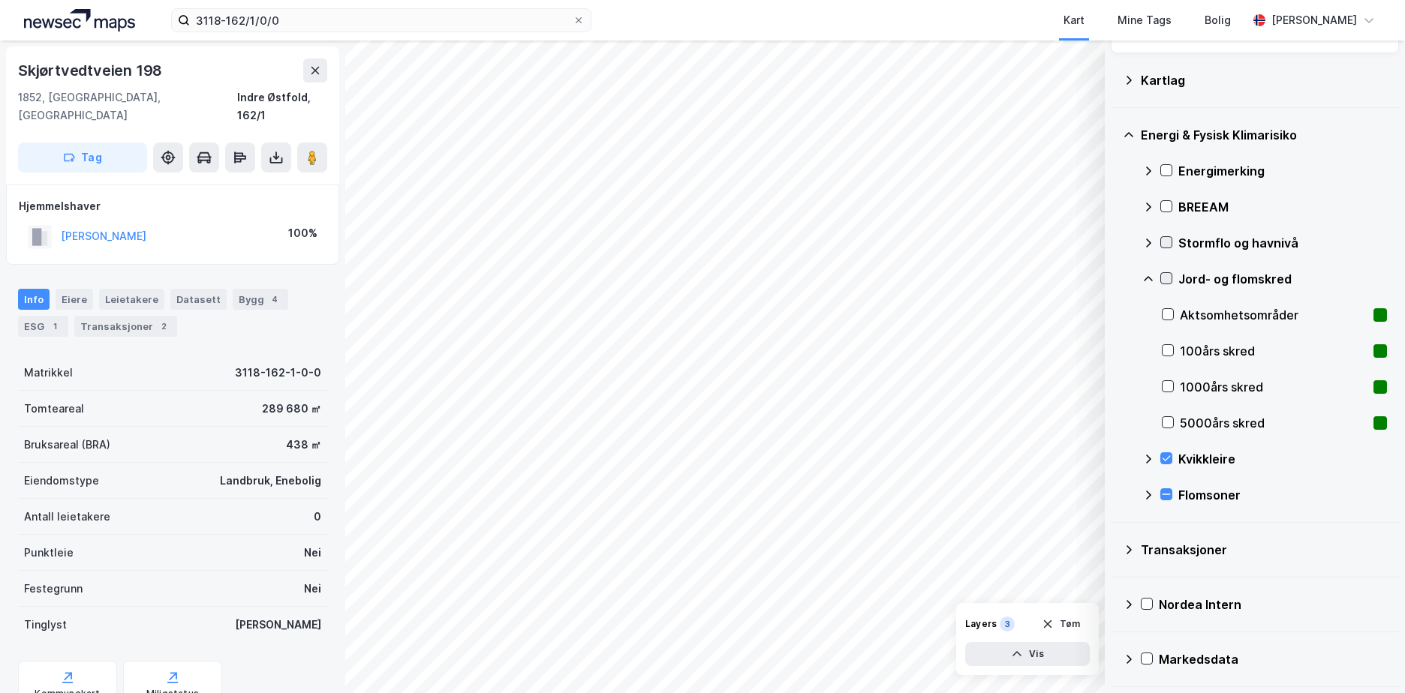
click at [1163, 278] on icon at bounding box center [1166, 278] width 11 height 11
click at [1147, 279] on icon at bounding box center [1148, 279] width 12 height 12
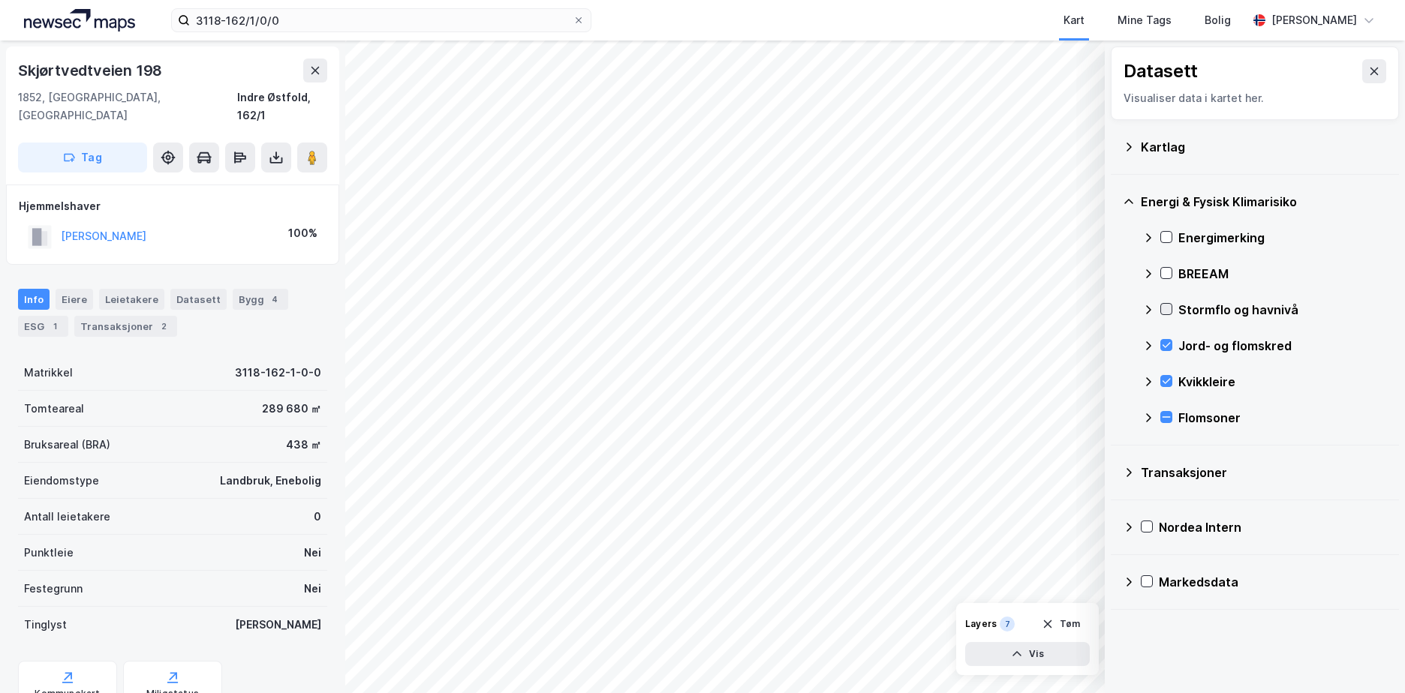
scroll to position [0, 0]
click at [1161, 309] on icon at bounding box center [1166, 309] width 11 height 11
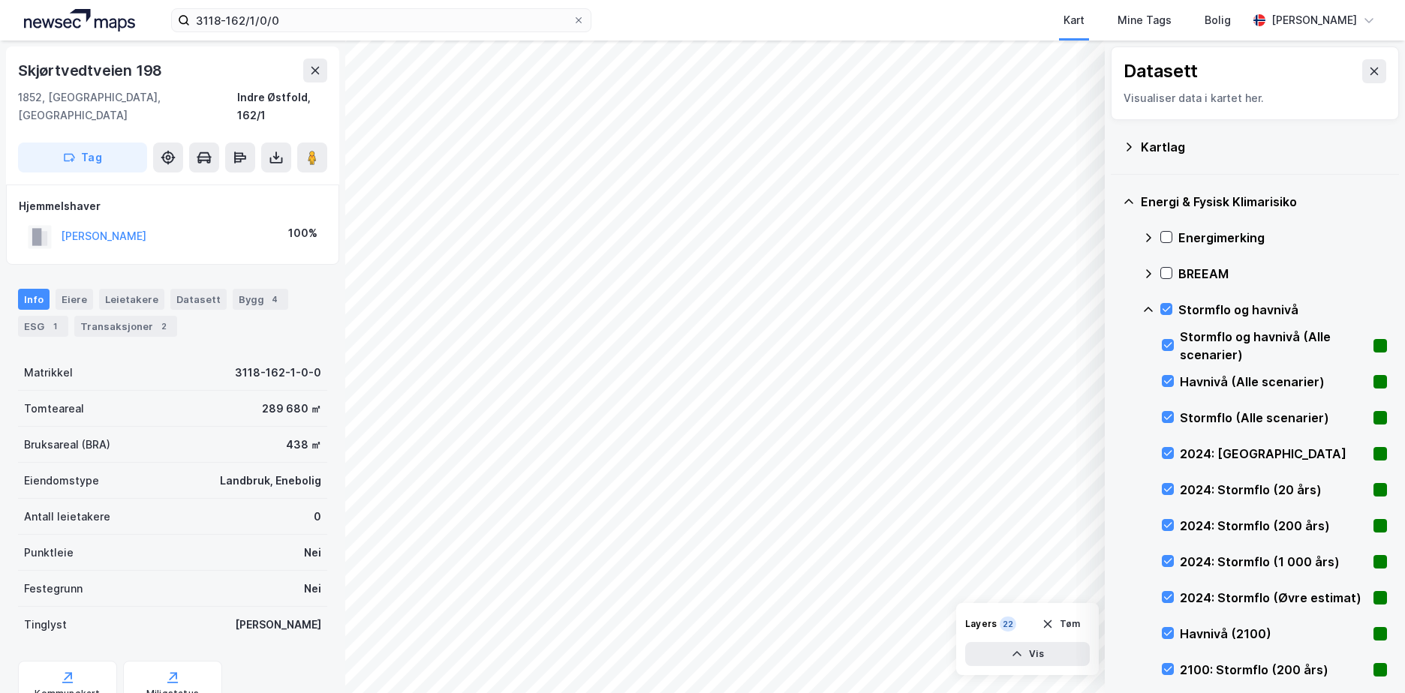
click at [1148, 308] on icon at bounding box center [1148, 309] width 9 height 5
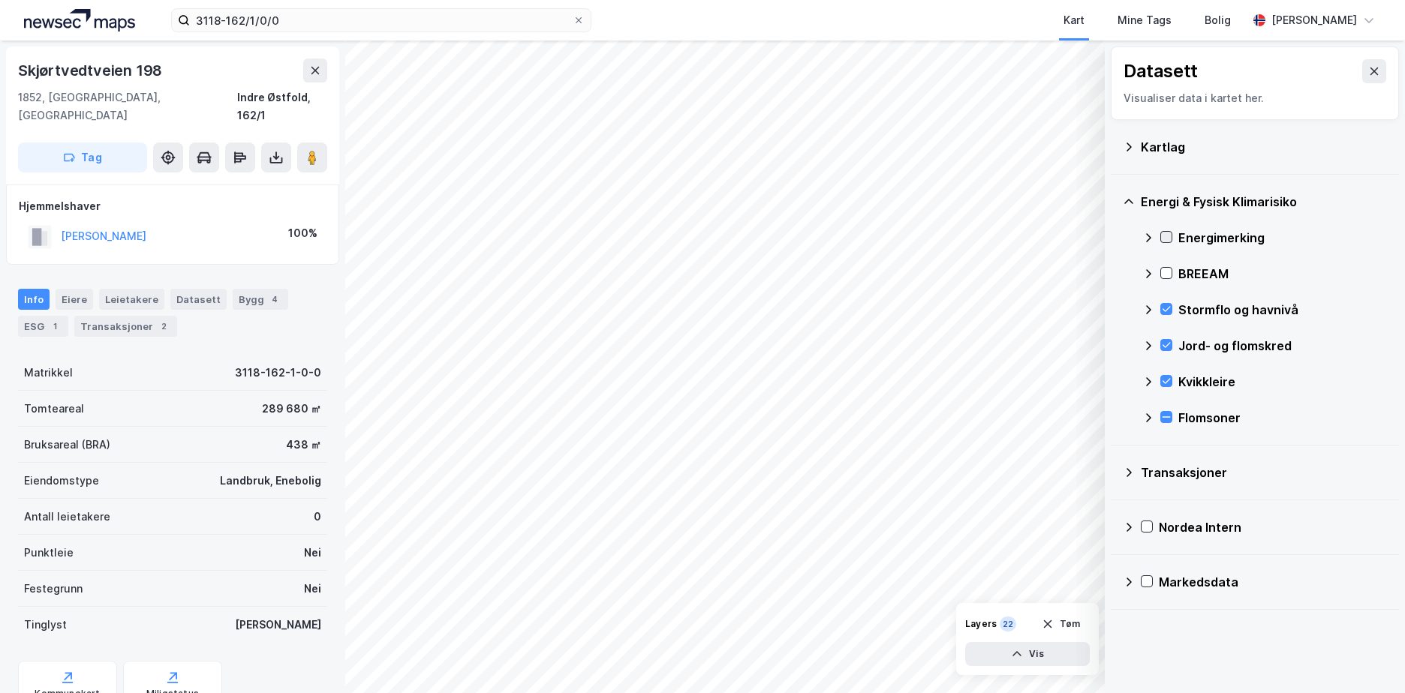
click at [1164, 237] on icon at bounding box center [1166, 237] width 11 height 11
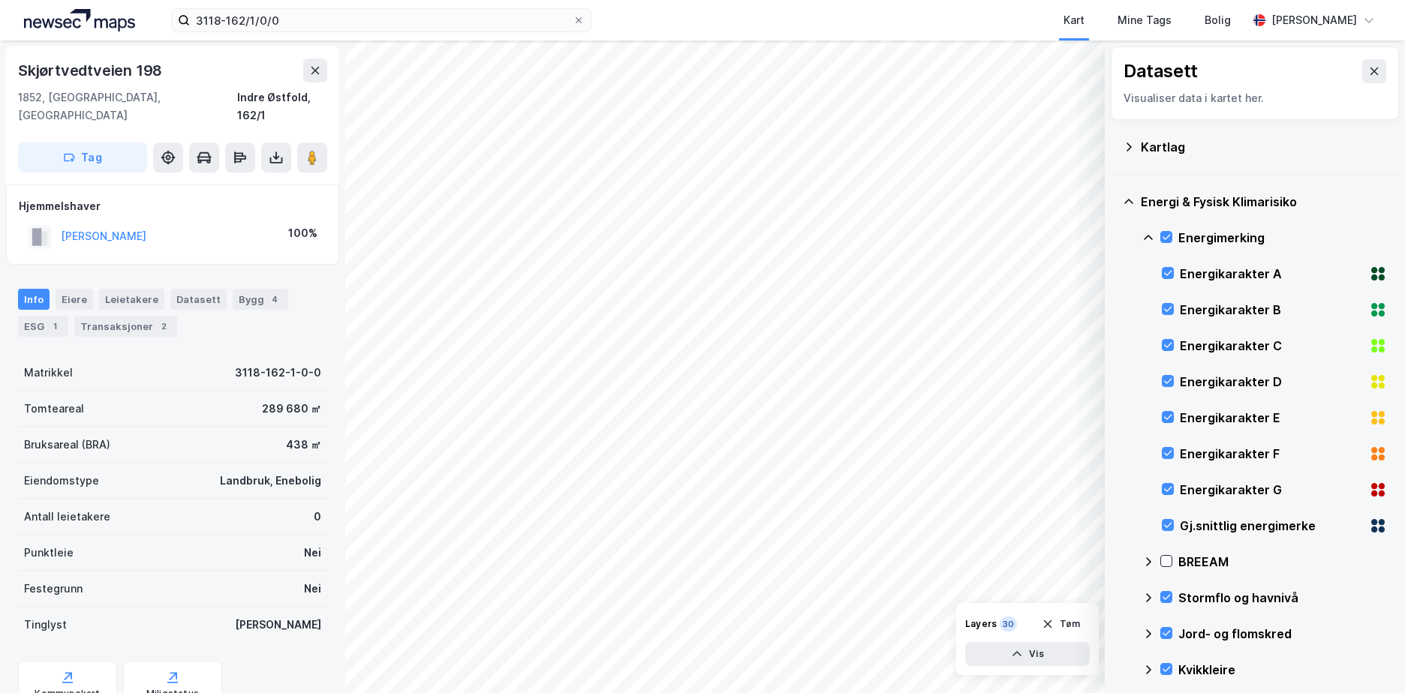
click at [1147, 236] on icon at bounding box center [1148, 238] width 12 height 12
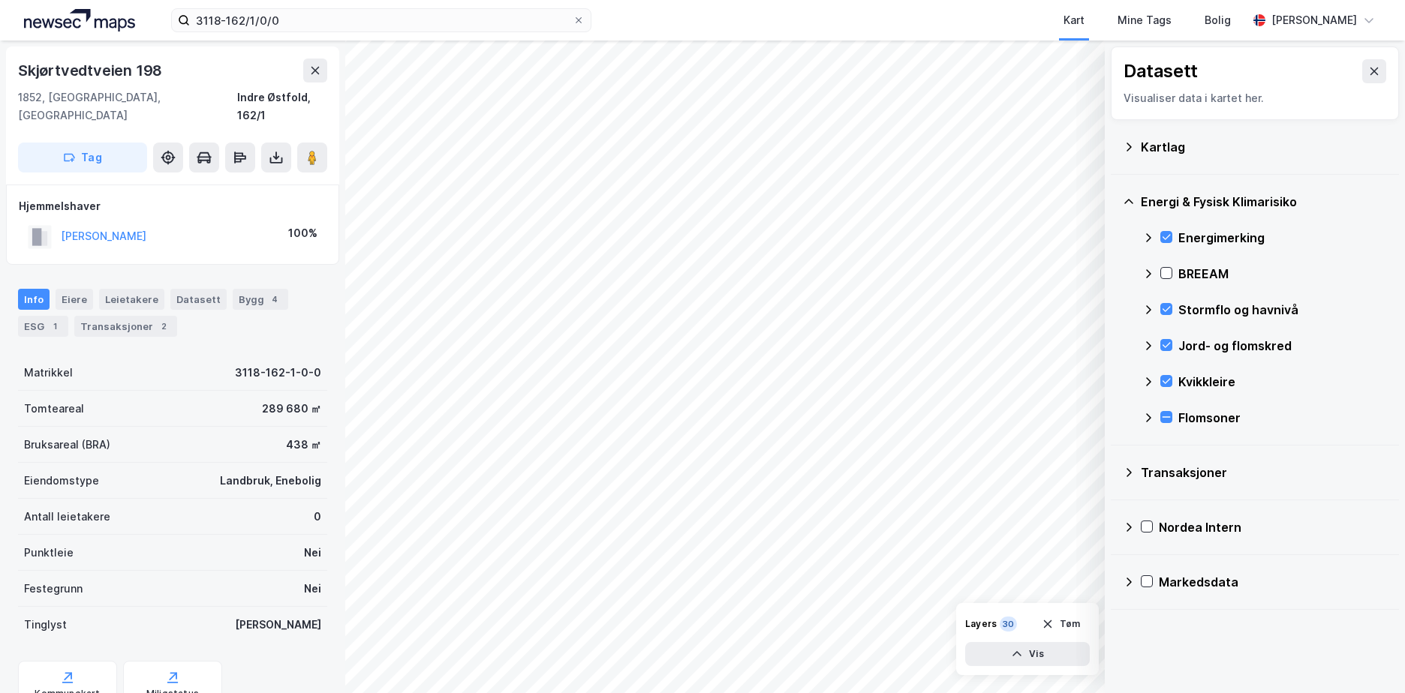
click at [1124, 148] on icon at bounding box center [1129, 147] width 12 height 12
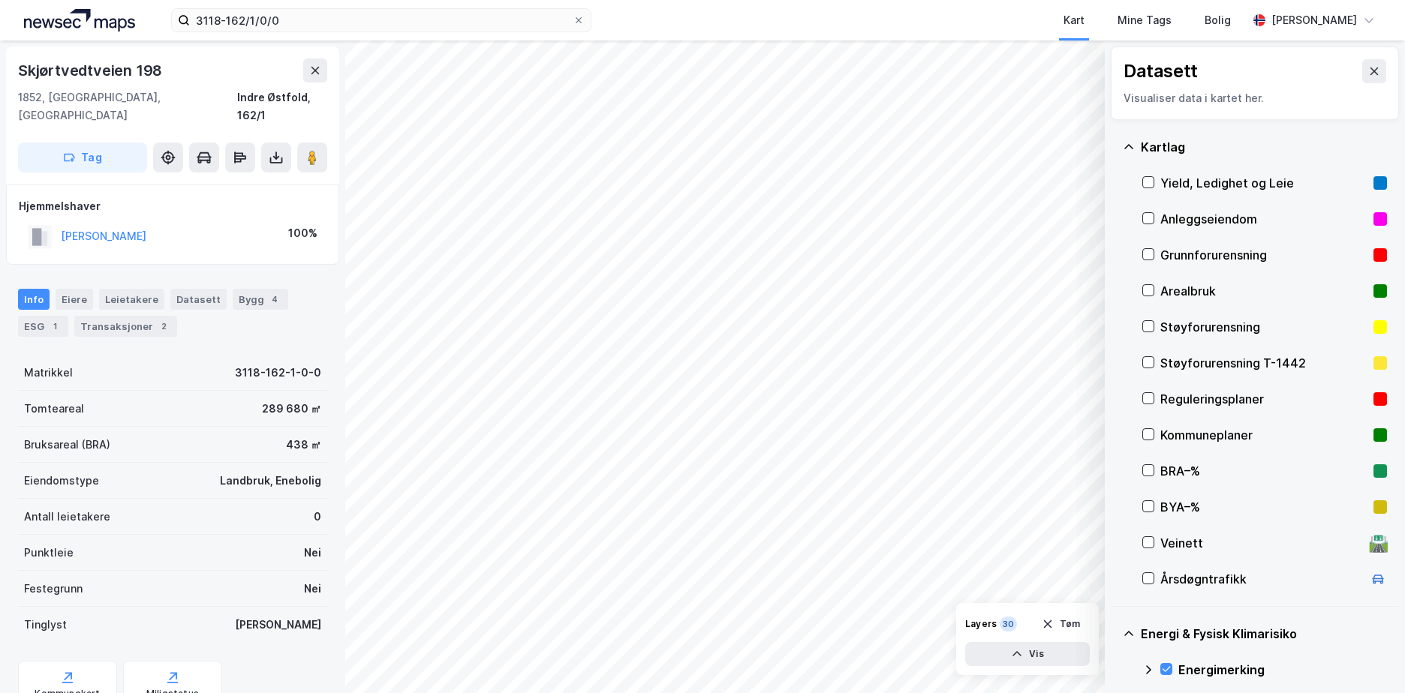
click at [1148, 245] on div "Grunnforurensning" at bounding box center [1264, 255] width 245 height 36
click at [1126, 144] on icon at bounding box center [1129, 147] width 12 height 12
